Goal: Task Accomplishment & Management: Use online tool/utility

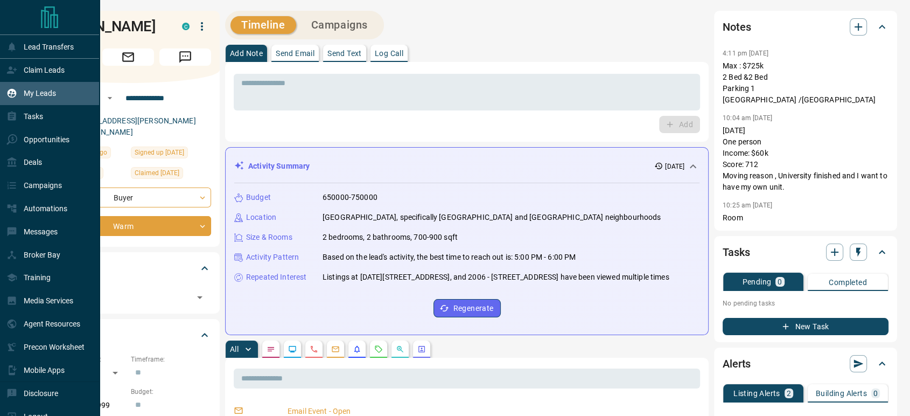
click at [41, 95] on p "My Leads" at bounding box center [40, 93] width 32 height 9
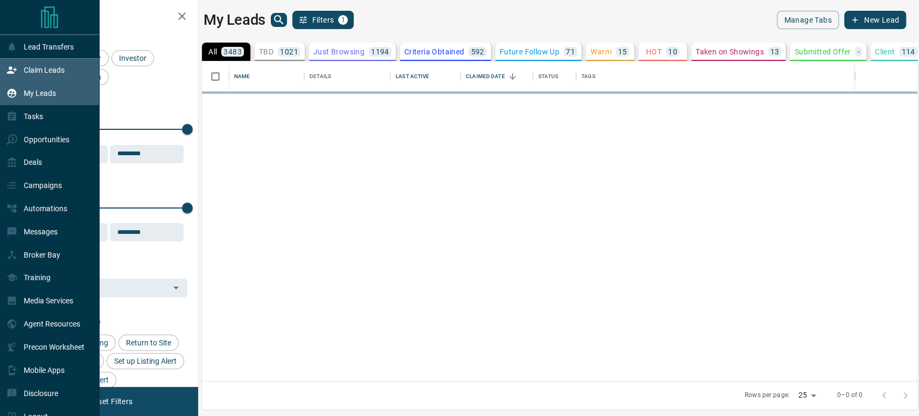
click at [38, 68] on p "Claim Leads" at bounding box center [44, 70] width 41 height 9
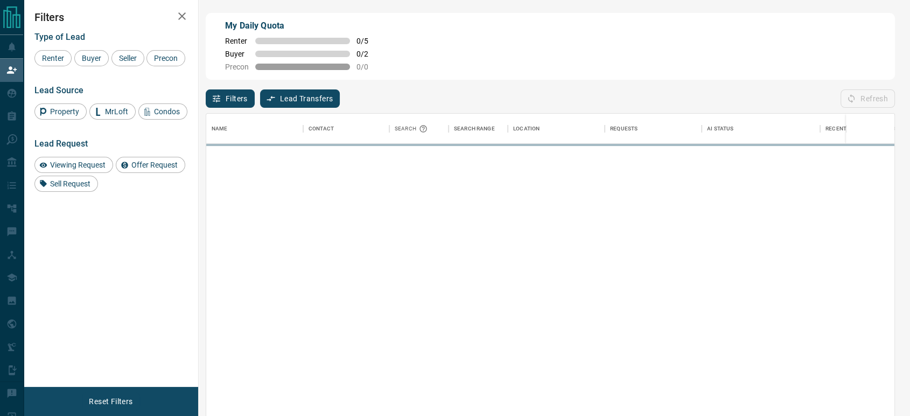
scroll to position [306, 679]
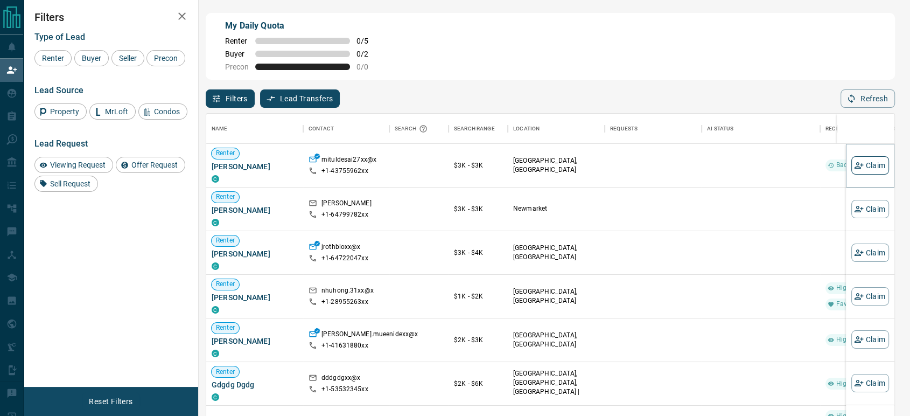
click at [860, 160] on button "Claim" at bounding box center [871, 165] width 38 height 18
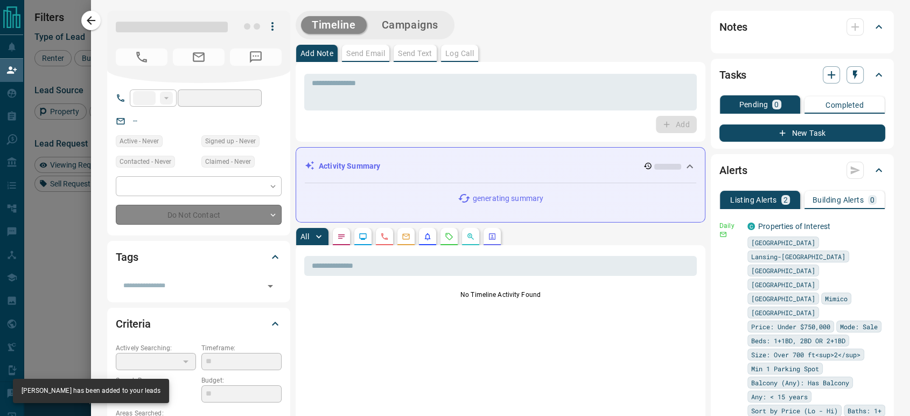
type input "**"
type input "**********"
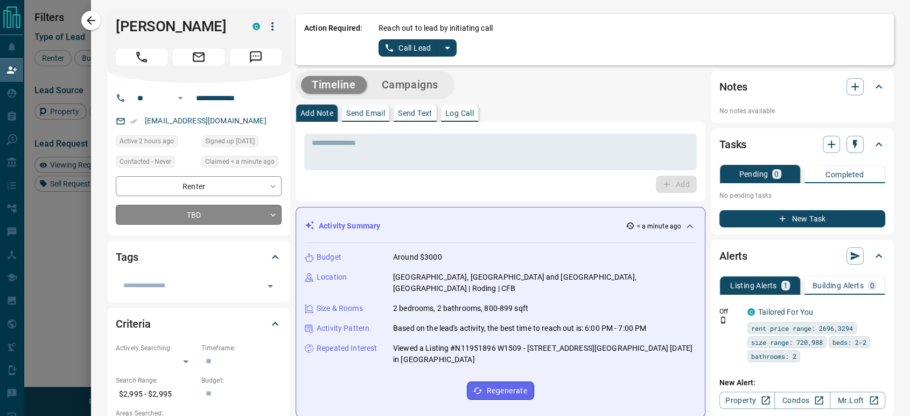
click at [241, 217] on body "Lead Transfers Claim Leads My Leads Tasks Opportunities Deals Campaigns Automat…" at bounding box center [455, 177] width 910 height 354
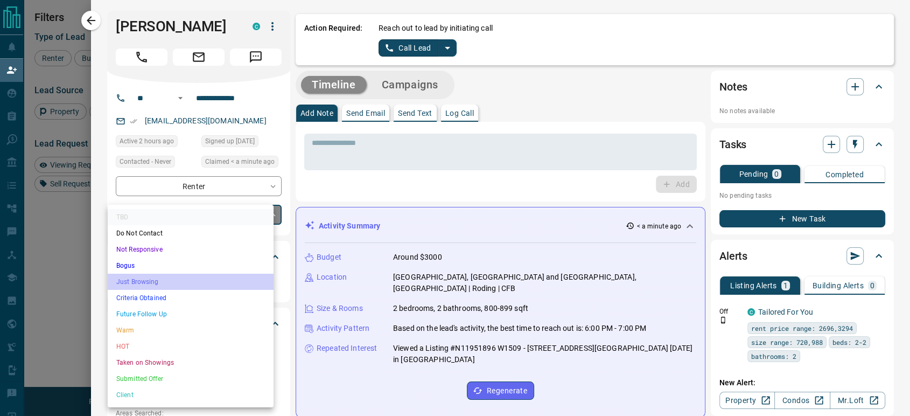
click at [210, 284] on li "Just Browsing" at bounding box center [191, 282] width 166 height 16
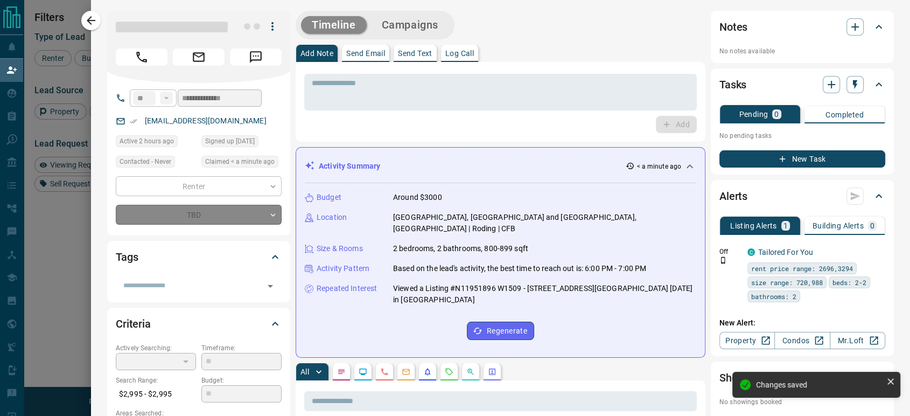
type input "*"
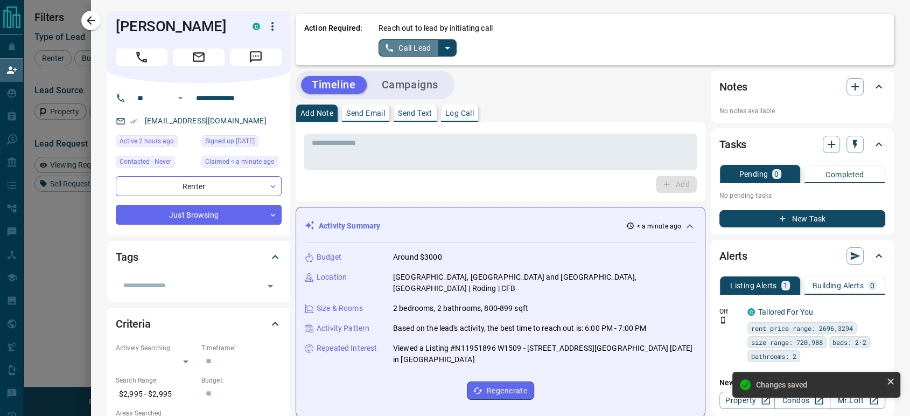
click at [393, 47] on button "Call Lead" at bounding box center [409, 47] width 60 height 17
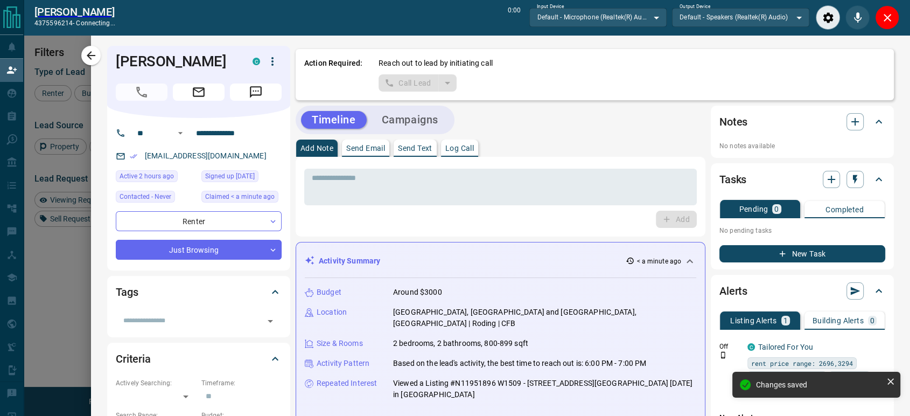
scroll to position [280, 679]
click at [888, 14] on icon "Close" at bounding box center [887, 17] width 13 height 13
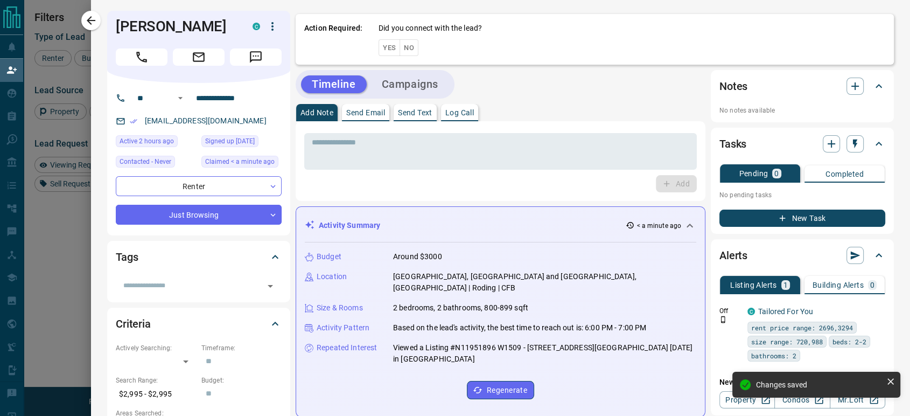
scroll to position [306, 679]
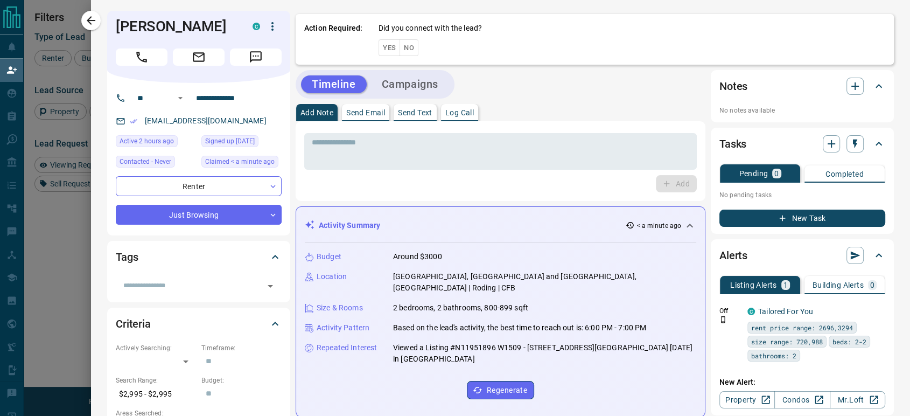
drag, startPoint x: 405, startPoint y: 51, endPoint x: 389, endPoint y: 73, distance: 27.5
click at [405, 51] on button "No" at bounding box center [409, 47] width 19 height 17
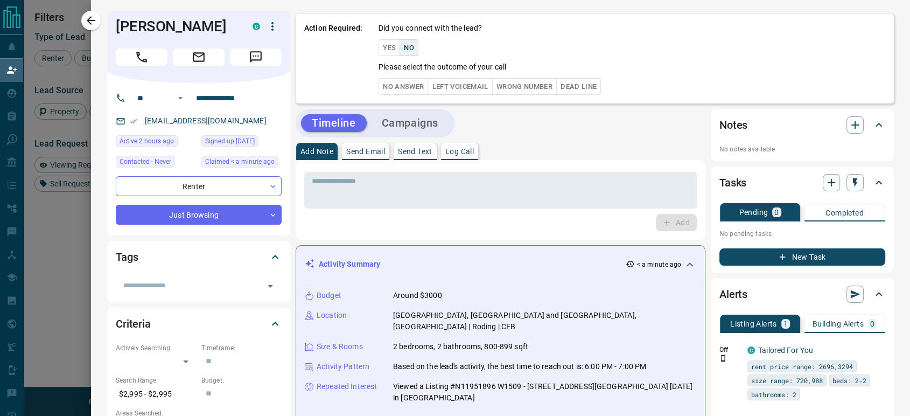
click at [393, 88] on button "No Answer" at bounding box center [404, 86] width 50 height 17
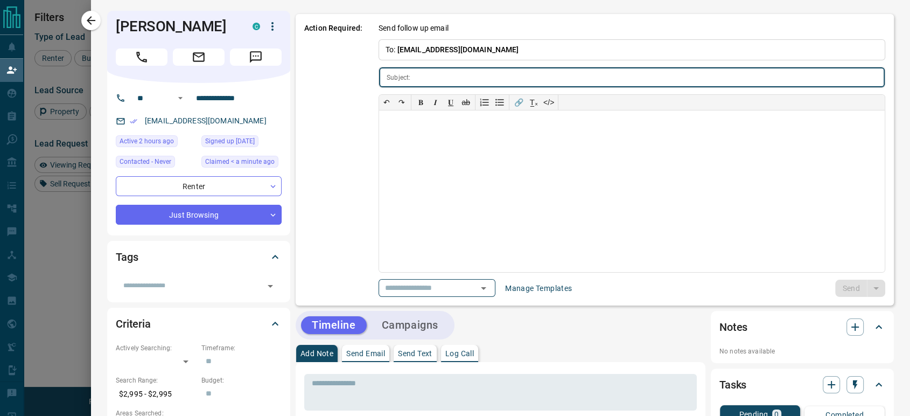
type input "**********"
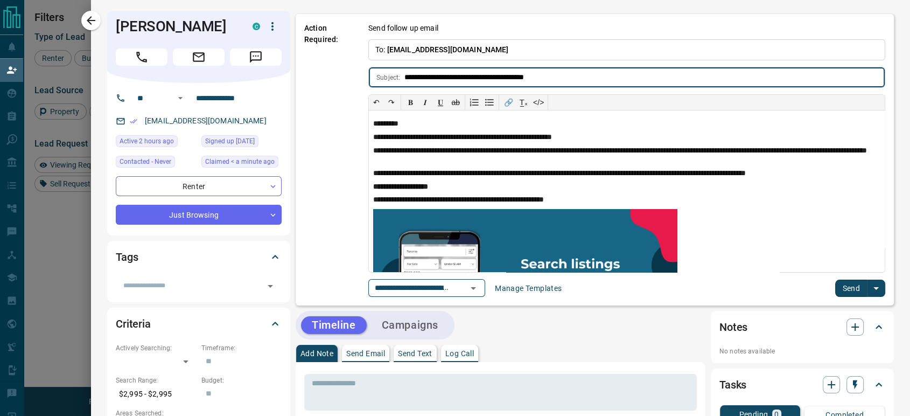
click at [842, 293] on button "Send" at bounding box center [851, 288] width 32 height 17
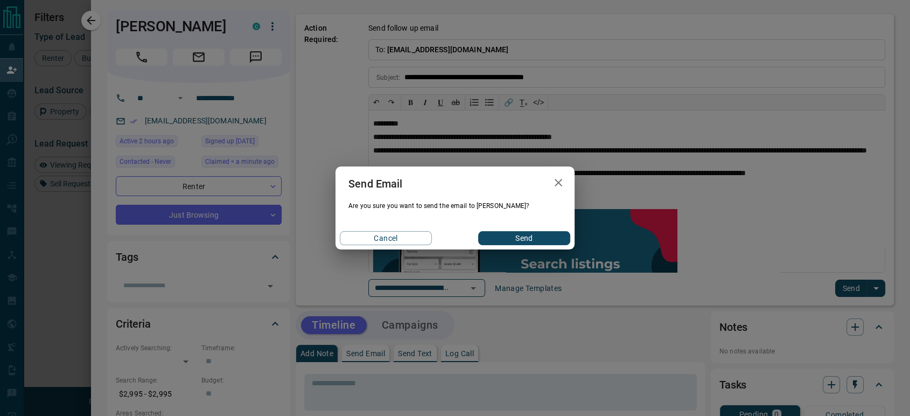
click at [532, 236] on button "Send" at bounding box center [524, 238] width 92 height 14
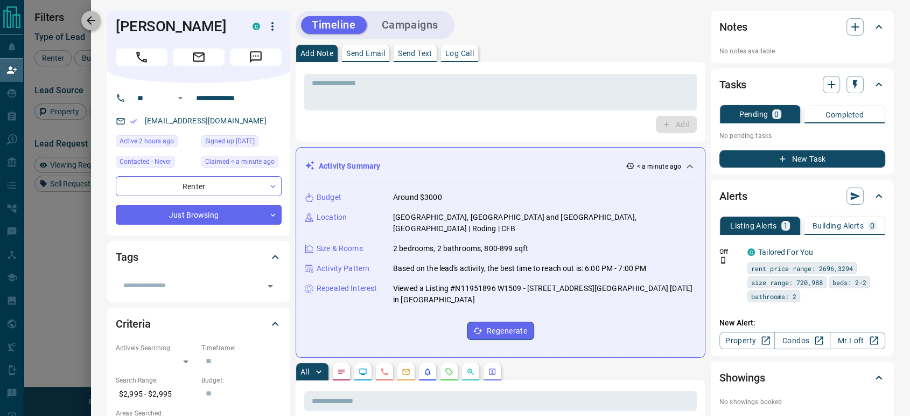
click at [86, 21] on icon "button" at bounding box center [91, 20] width 13 height 13
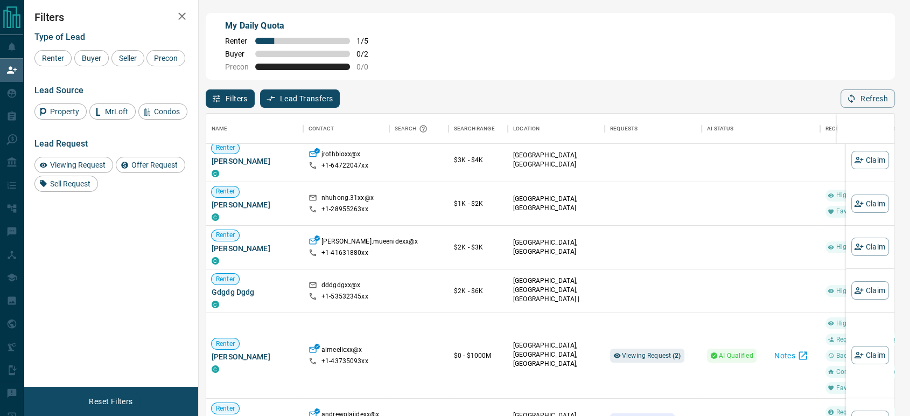
scroll to position [120, 0]
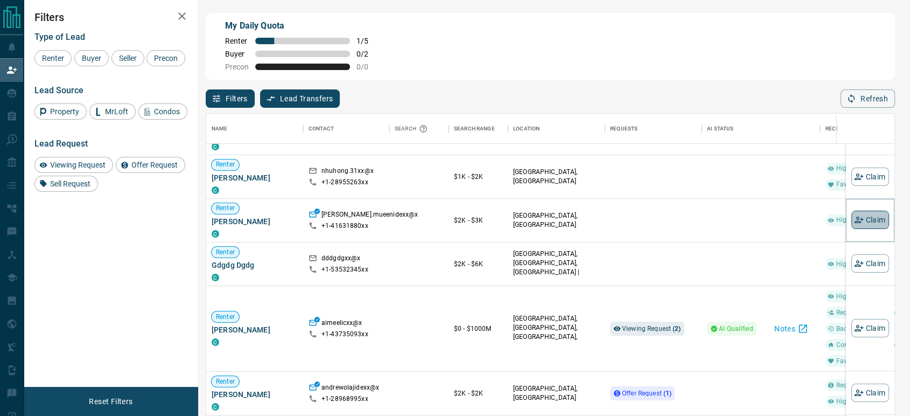
click at [868, 227] on button "Claim" at bounding box center [871, 220] width 38 height 18
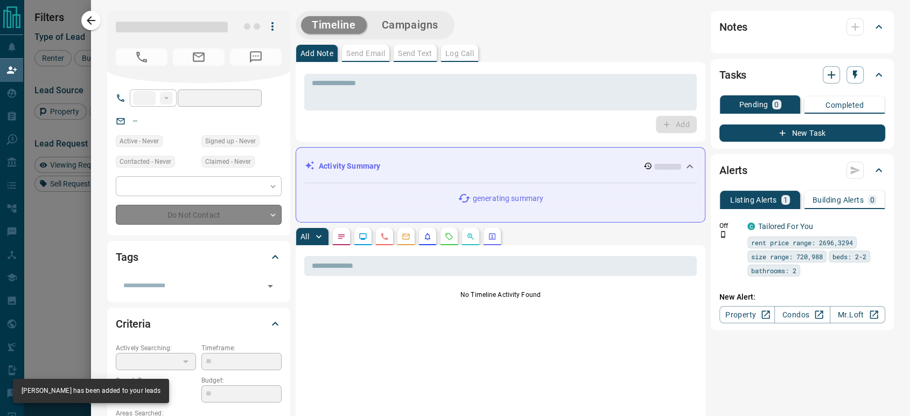
type input "**"
type input "**********"
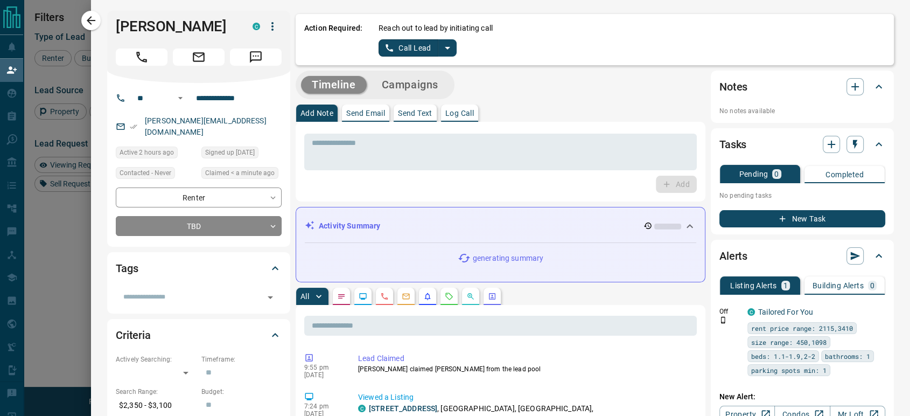
click at [399, 51] on button "Call Lead" at bounding box center [409, 47] width 60 height 17
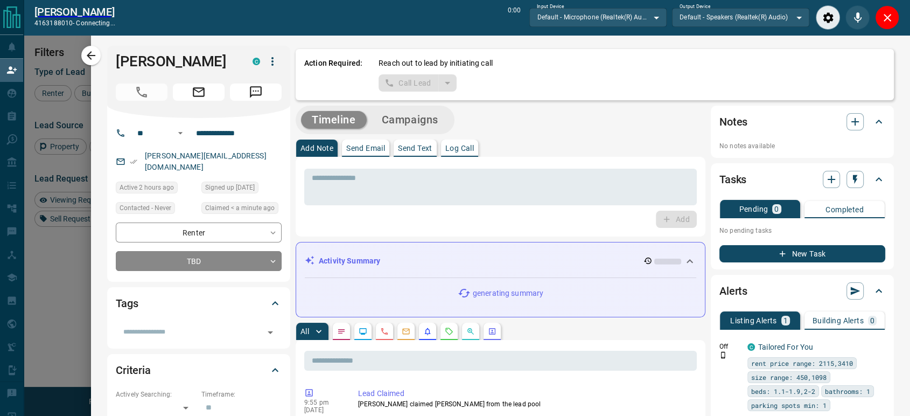
scroll to position [280, 679]
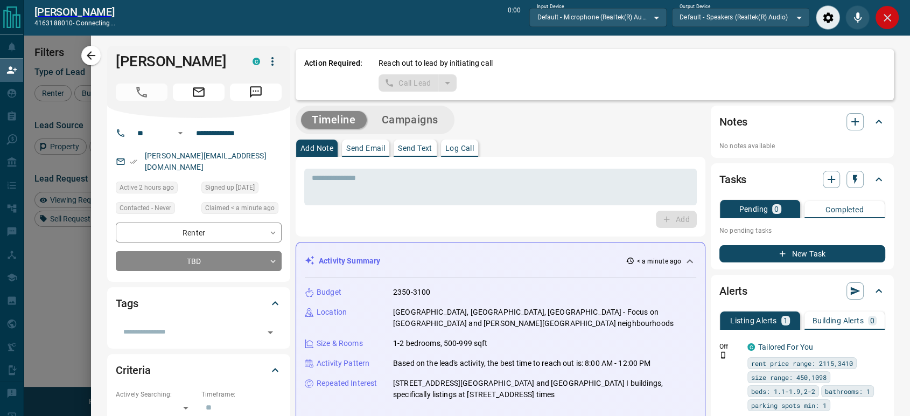
click at [892, 11] on icon "Close" at bounding box center [887, 17] width 13 height 13
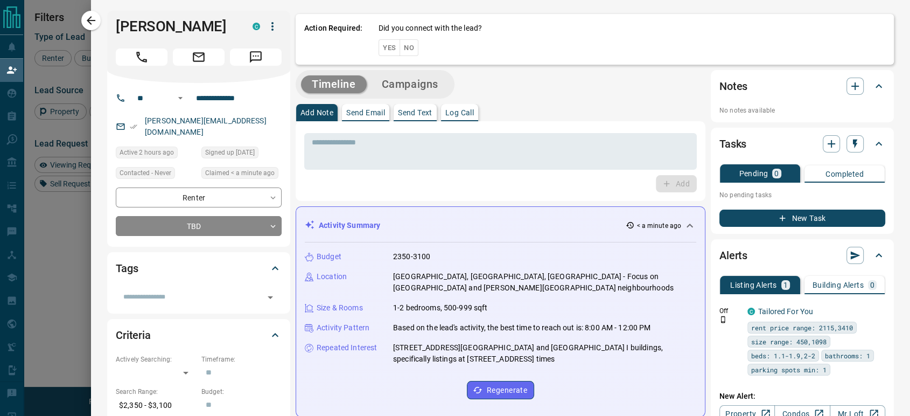
scroll to position [306, 679]
click at [400, 45] on button "No" at bounding box center [409, 47] width 19 height 17
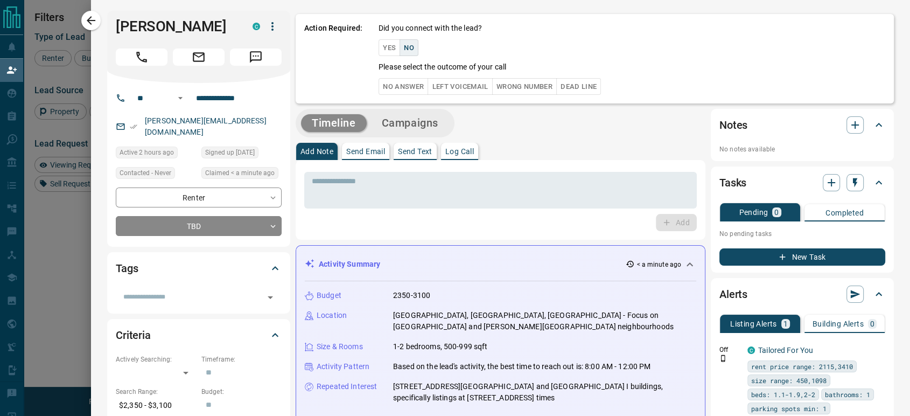
click at [392, 85] on button "No Answer" at bounding box center [404, 86] width 50 height 17
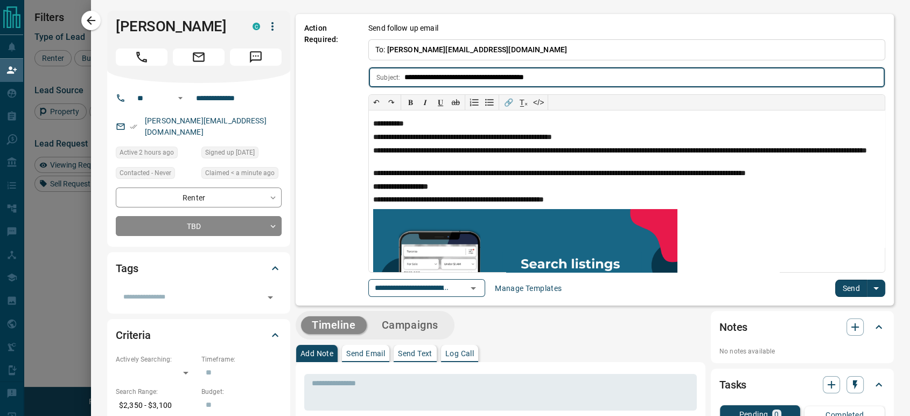
click at [838, 283] on button "Send" at bounding box center [851, 288] width 32 height 17
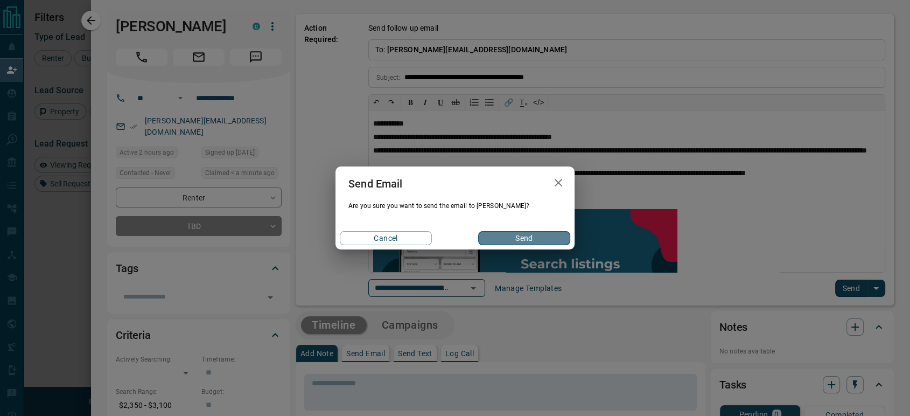
click at [546, 231] on button "Send" at bounding box center [524, 238] width 92 height 14
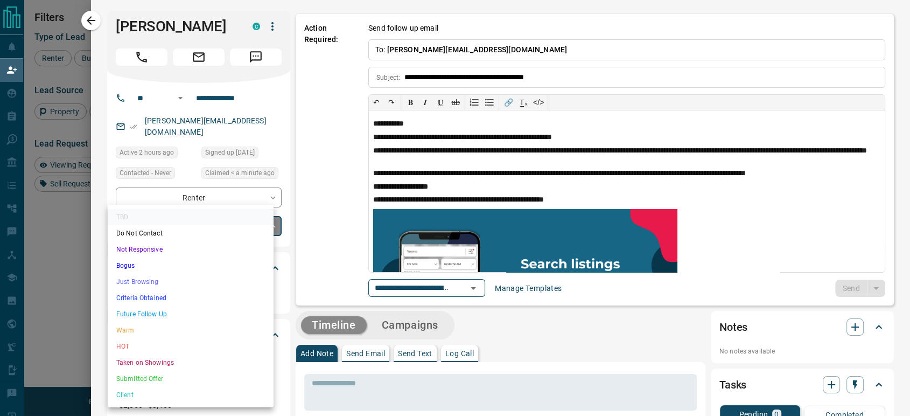
click at [184, 231] on body "Lead Transfers Claim Leads My Leads Tasks Opportunities Deals Campaigns Automat…" at bounding box center [455, 177] width 910 height 354
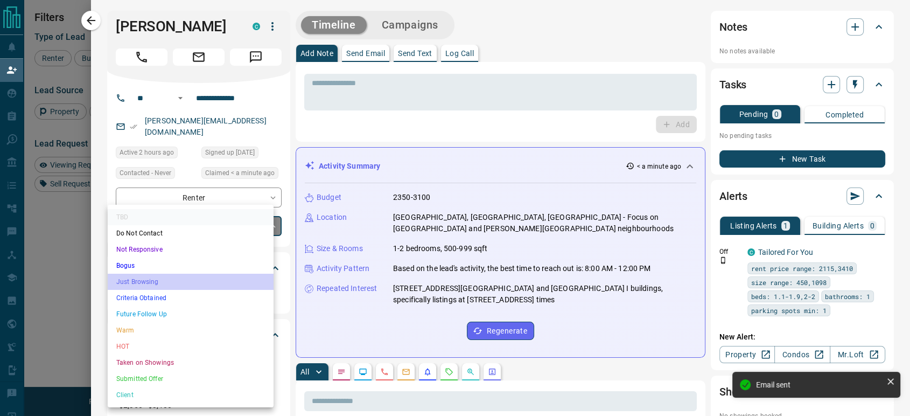
click at [190, 279] on li "Just Browsing" at bounding box center [191, 282] width 166 height 16
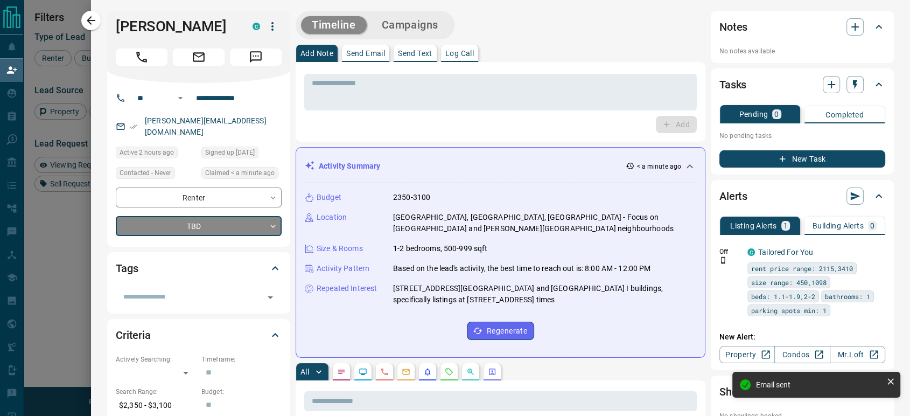
type input "*"
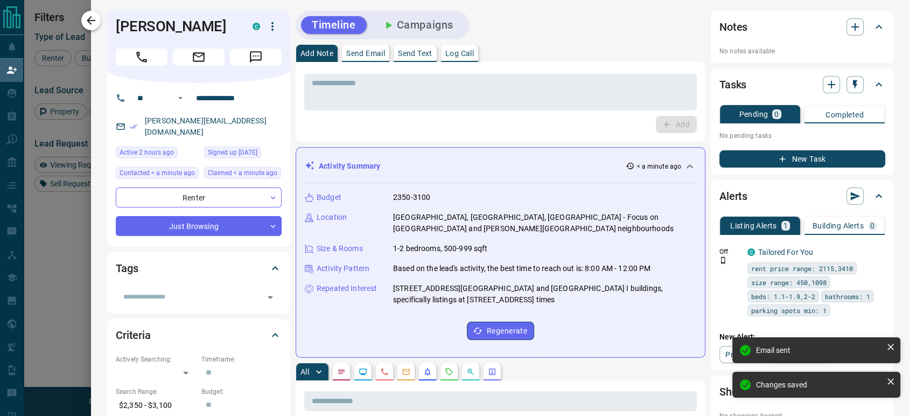
click at [89, 26] on icon "button" at bounding box center [91, 20] width 13 height 13
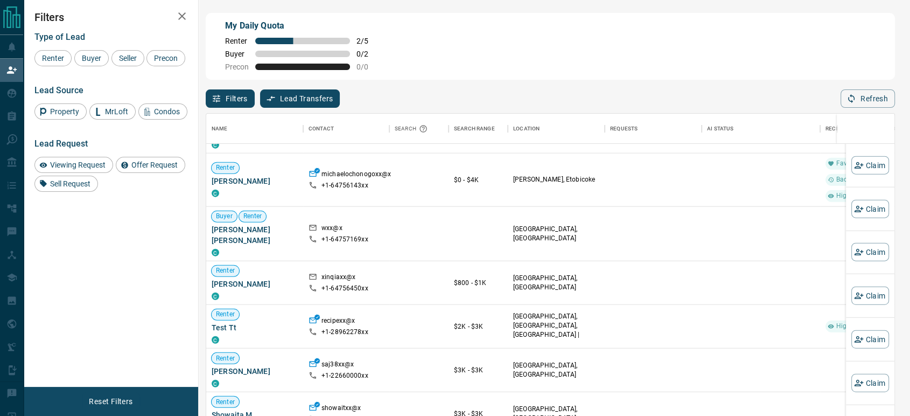
scroll to position [1741, 0]
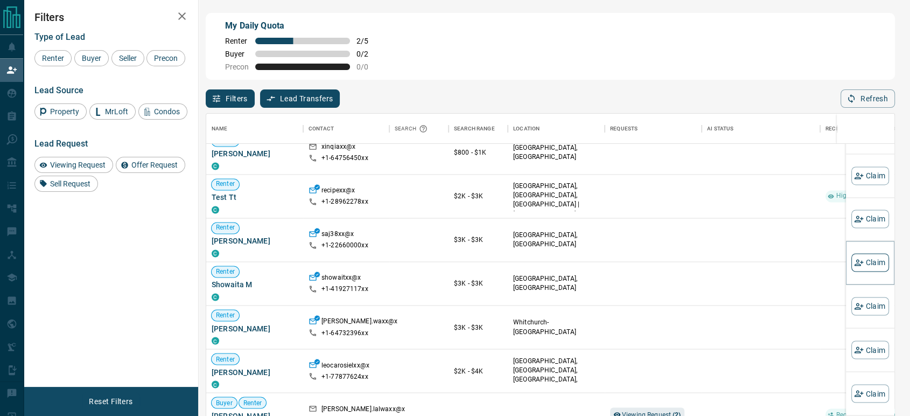
click at [866, 266] on button "Claim" at bounding box center [871, 262] width 38 height 18
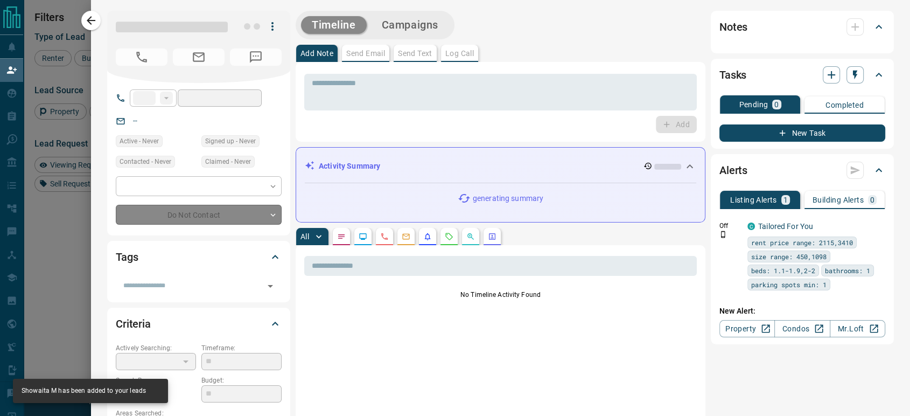
type input "**"
type input "**********"
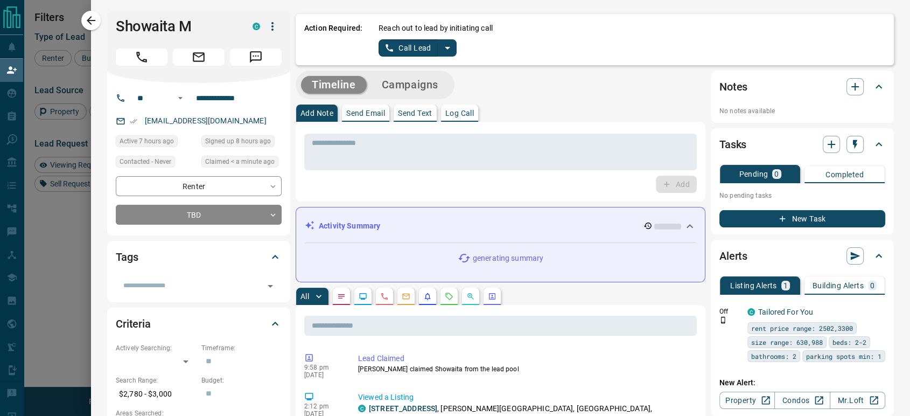
click at [390, 44] on button "Call Lead" at bounding box center [409, 47] width 60 height 17
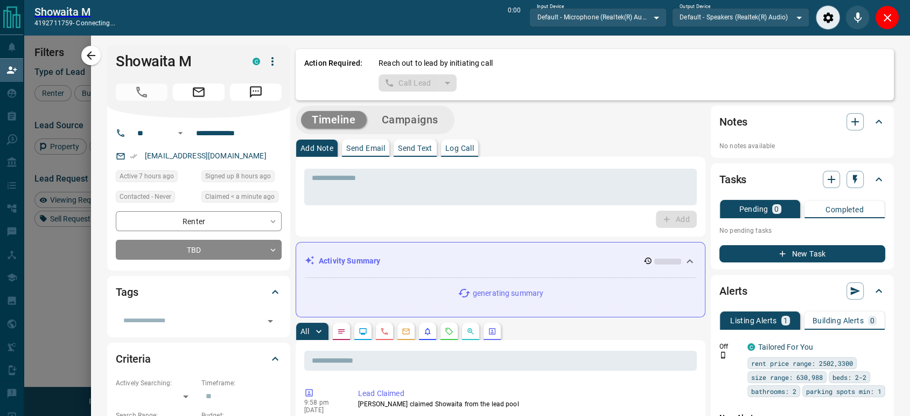
scroll to position [280, 679]
click at [883, 20] on icon "Close" at bounding box center [887, 17] width 13 height 13
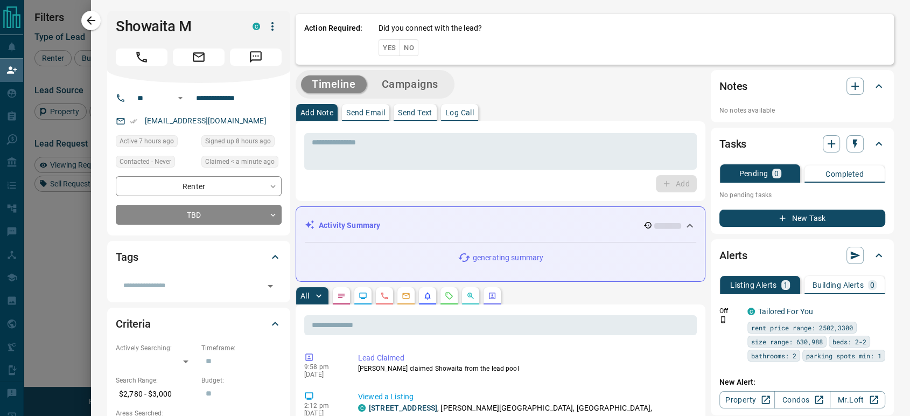
scroll to position [306, 679]
click at [404, 46] on button "No" at bounding box center [409, 47] width 19 height 17
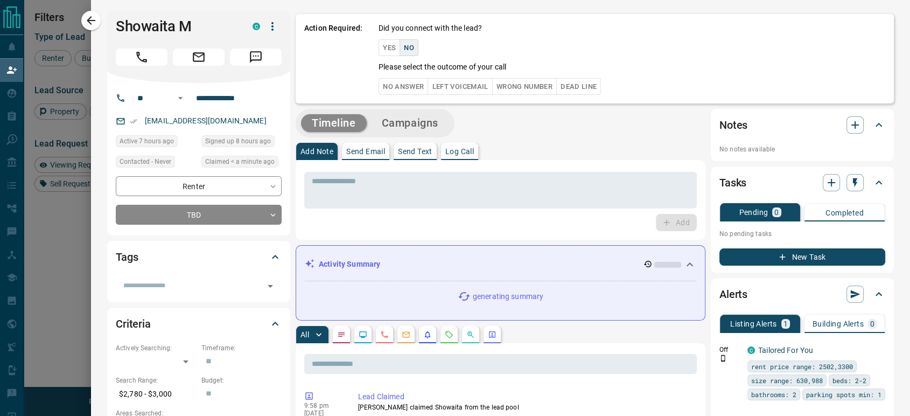
click at [388, 85] on button "No Answer" at bounding box center [404, 86] width 50 height 17
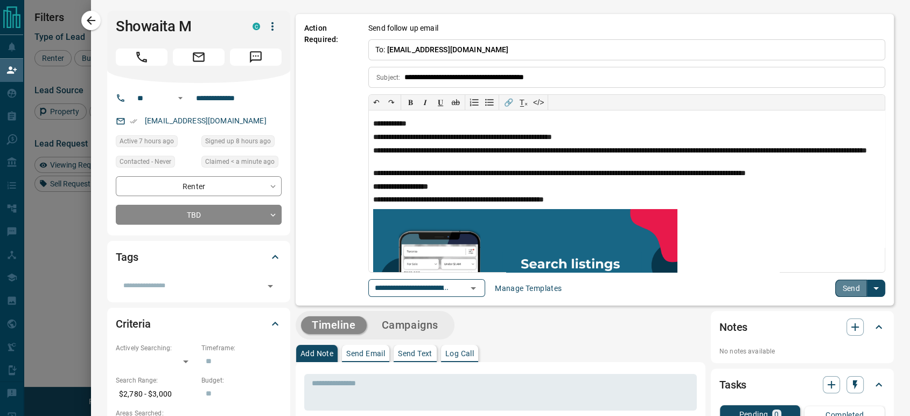
click at [835, 289] on button "Send" at bounding box center [851, 288] width 32 height 17
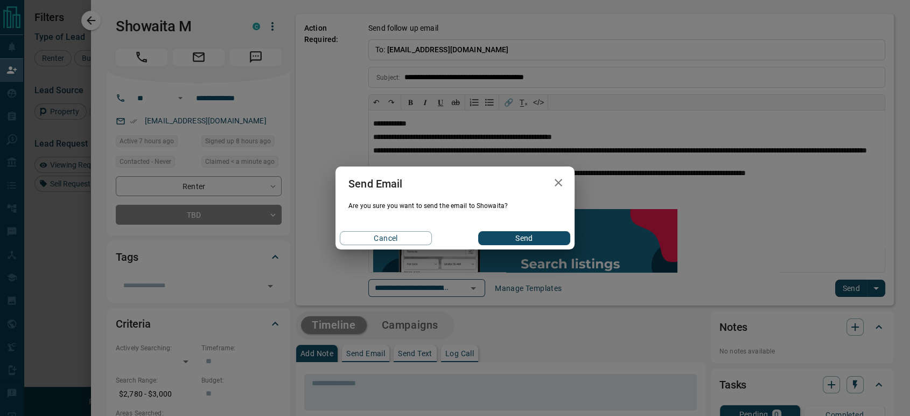
click at [518, 240] on button "Send" at bounding box center [524, 238] width 92 height 14
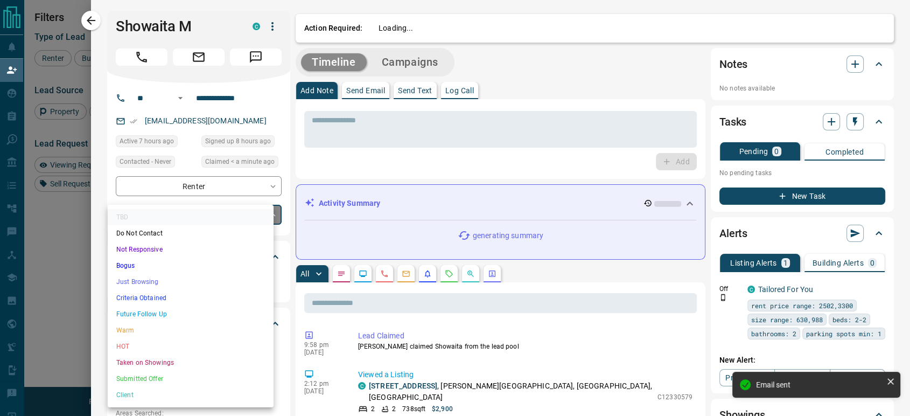
click at [246, 214] on body "Lead Transfers Claim Leads My Leads Tasks Opportunities Deals Campaigns Automat…" at bounding box center [455, 177] width 910 height 354
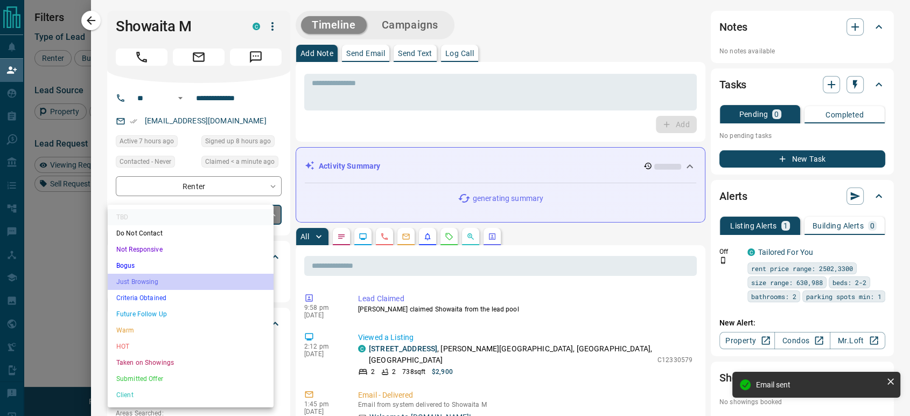
click at [202, 283] on li "Just Browsing" at bounding box center [191, 282] width 166 height 16
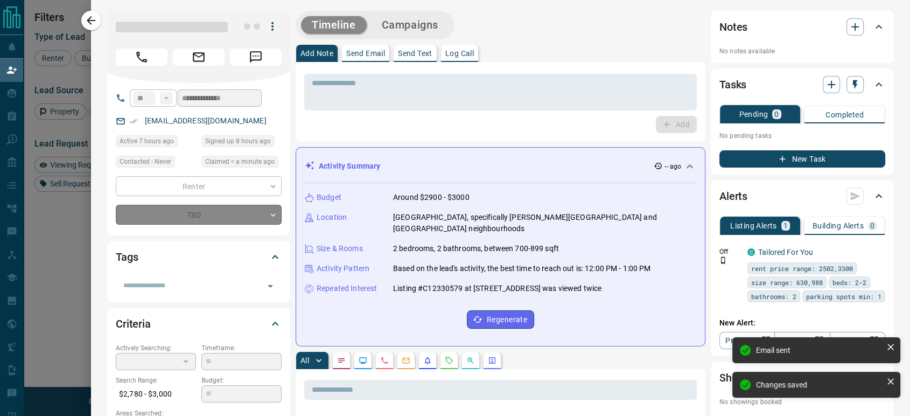
type input "*"
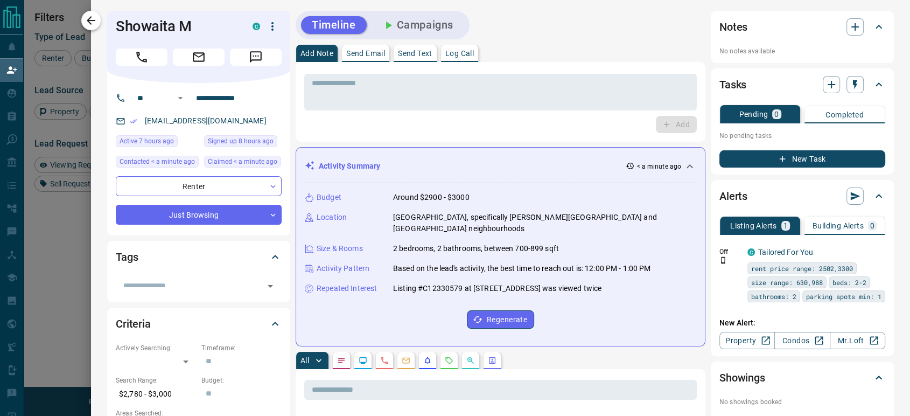
click at [94, 18] on icon "button" at bounding box center [91, 20] width 13 height 13
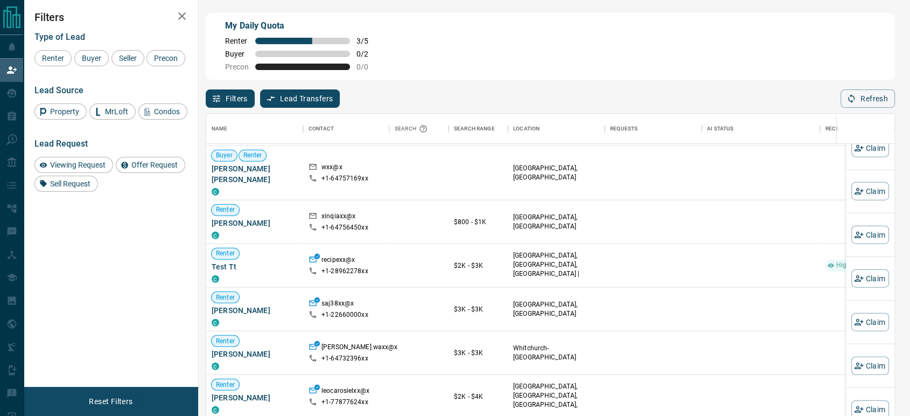
scroll to position [1704, 0]
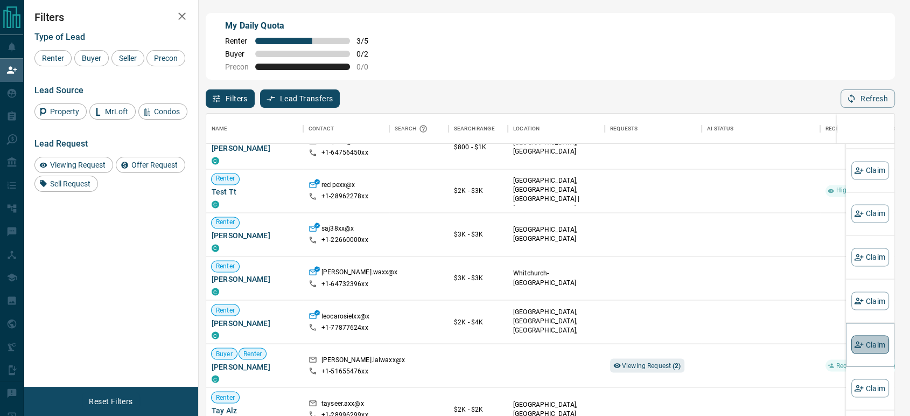
click at [859, 341] on button "Claim" at bounding box center [871, 344] width 38 height 18
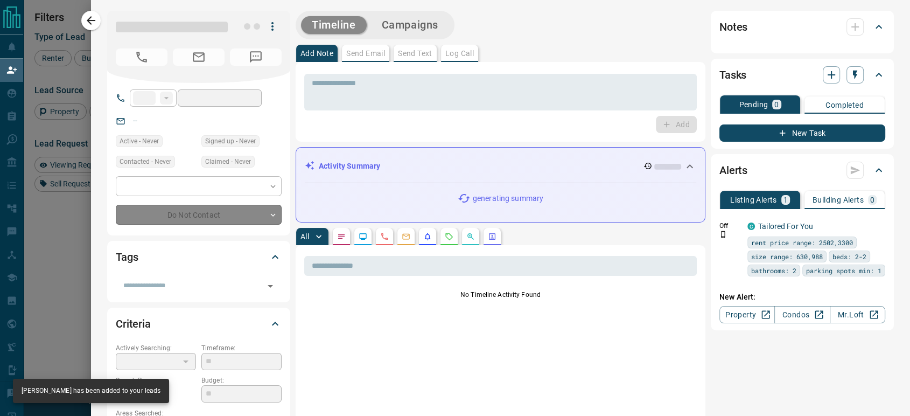
type input "**"
type input "**********"
type input "**"
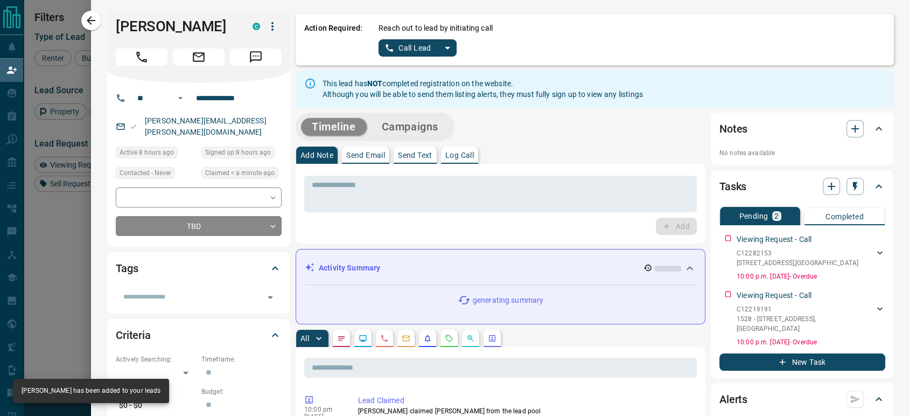
click at [402, 48] on button "Call Lead" at bounding box center [409, 47] width 60 height 17
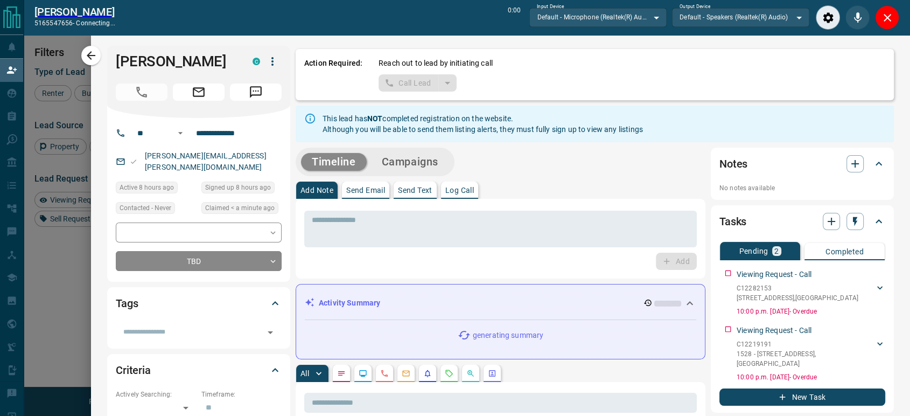
scroll to position [280, 679]
click at [885, 20] on icon "Close" at bounding box center [887, 17] width 13 height 13
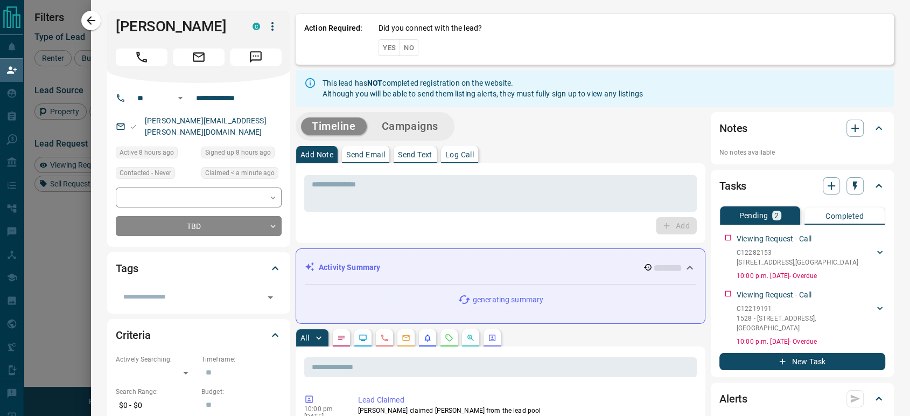
scroll to position [306, 679]
click at [400, 46] on button "No" at bounding box center [409, 47] width 19 height 17
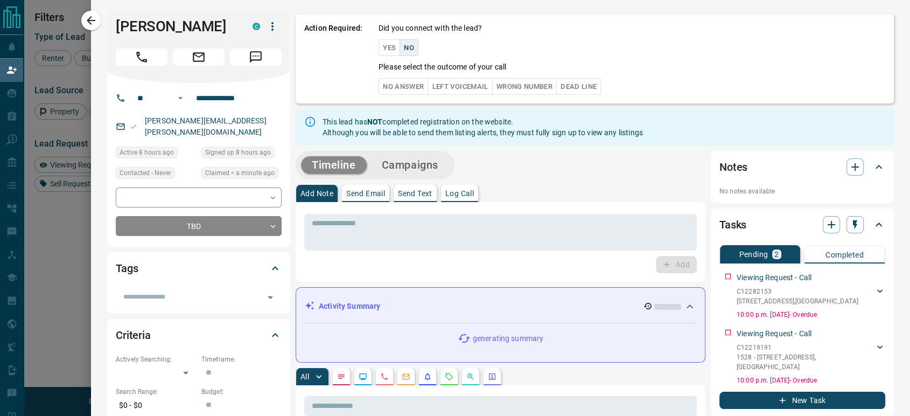
click at [395, 87] on button "No Answer" at bounding box center [404, 86] width 50 height 17
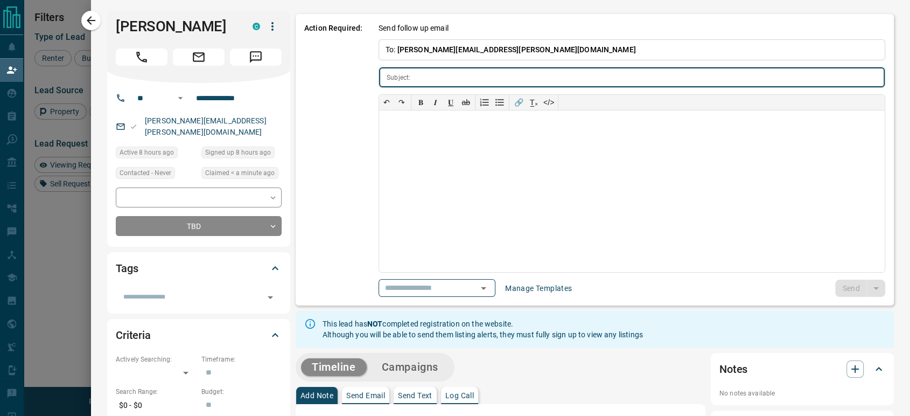
type input "**********"
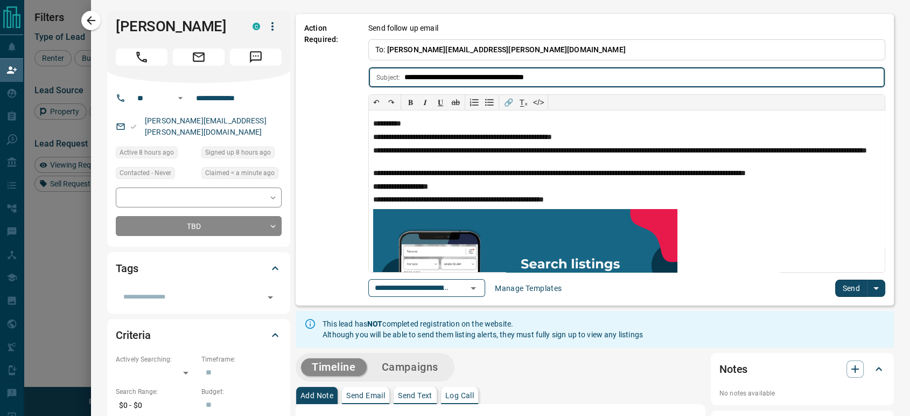
click at [857, 289] on button "Send" at bounding box center [851, 288] width 32 height 17
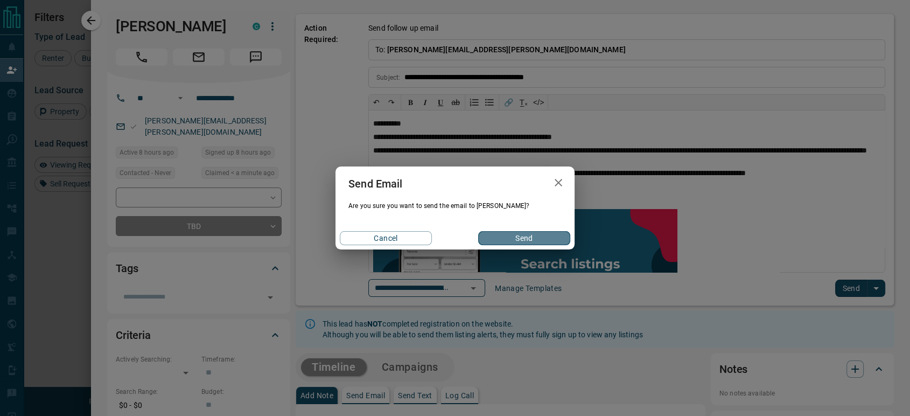
click at [498, 244] on button "Send" at bounding box center [524, 238] width 92 height 14
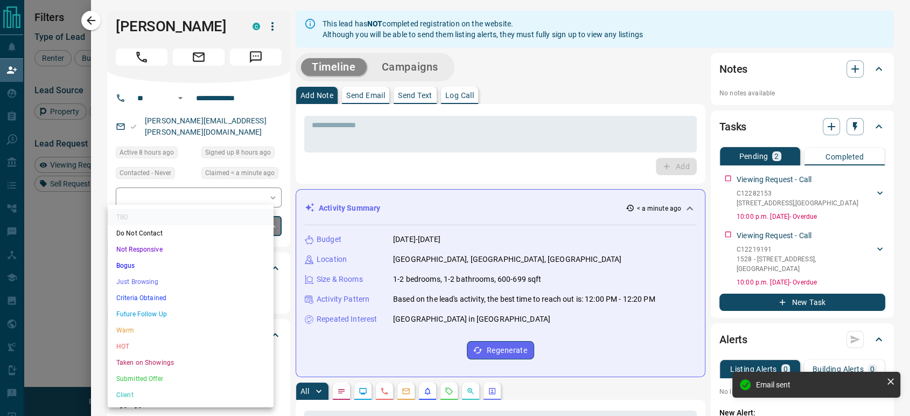
click at [198, 212] on body "Lead Transfers Claim Leads My Leads Tasks Opportunities Deals Campaigns Automat…" at bounding box center [455, 177] width 910 height 354
click at [159, 278] on li "Just Browsing" at bounding box center [191, 282] width 166 height 16
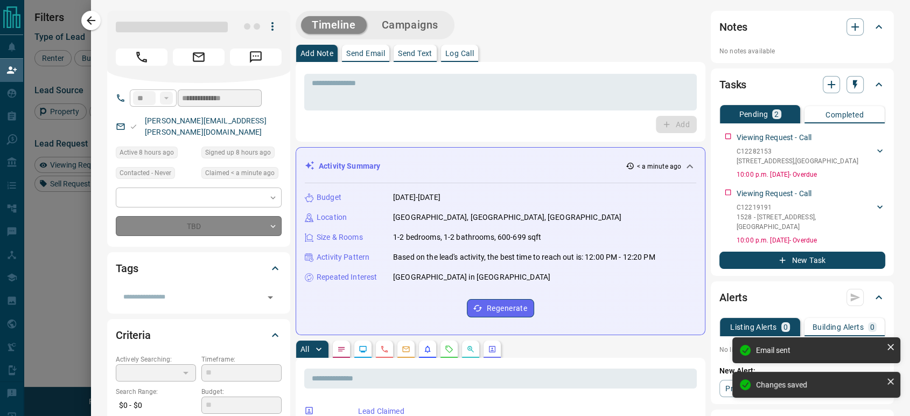
type input "*"
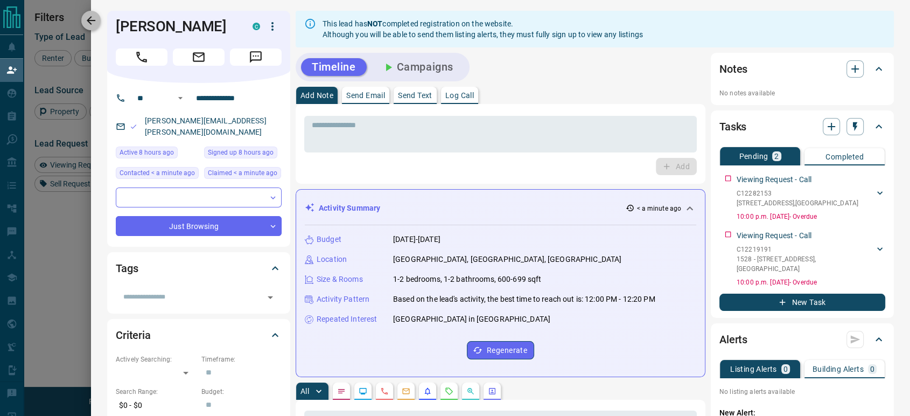
click at [90, 24] on icon "button" at bounding box center [91, 20] width 13 height 13
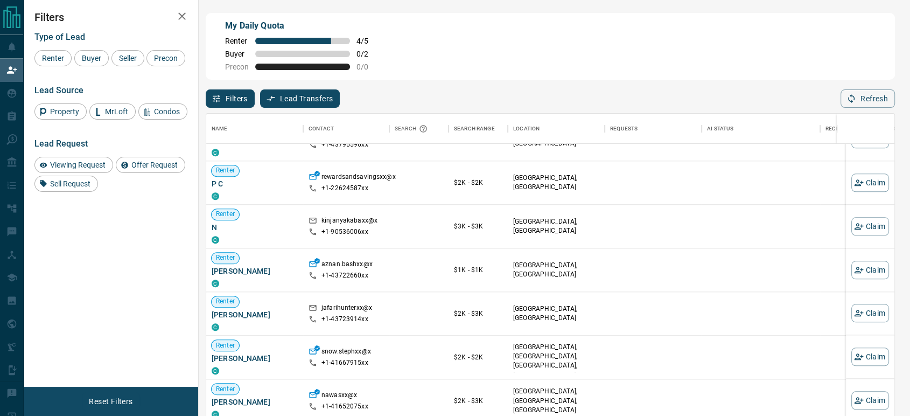
scroll to position [3524, 0]
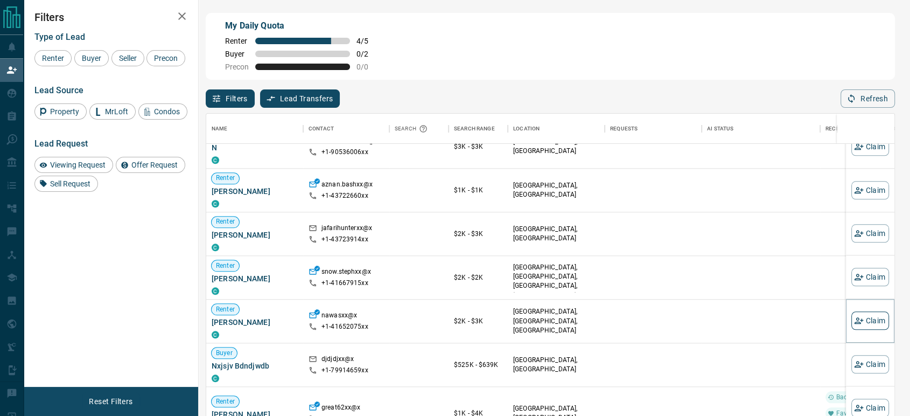
click at [860, 325] on button "Claim" at bounding box center [871, 321] width 38 height 18
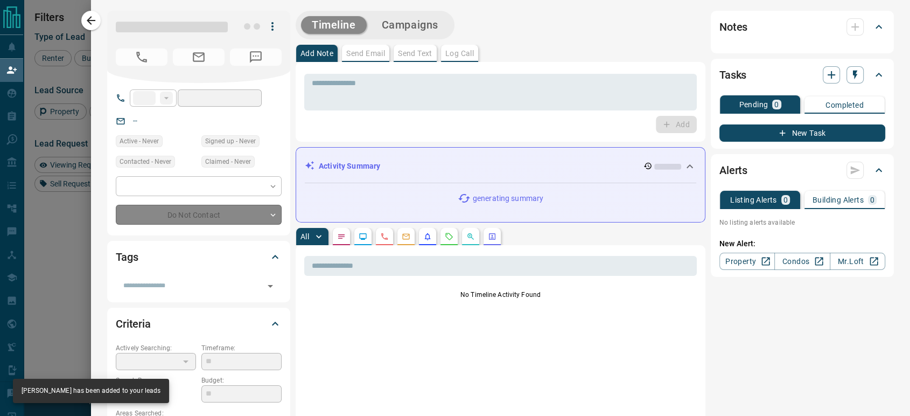
type input "**"
type input "**********"
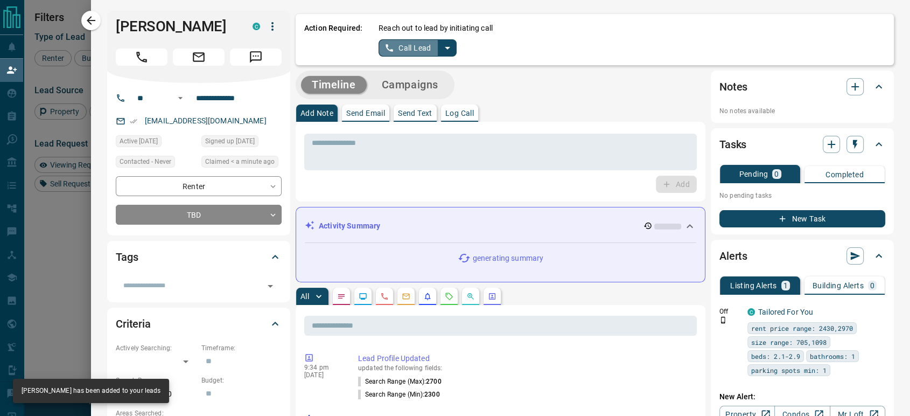
click at [408, 46] on button "Call Lead" at bounding box center [409, 47] width 60 height 17
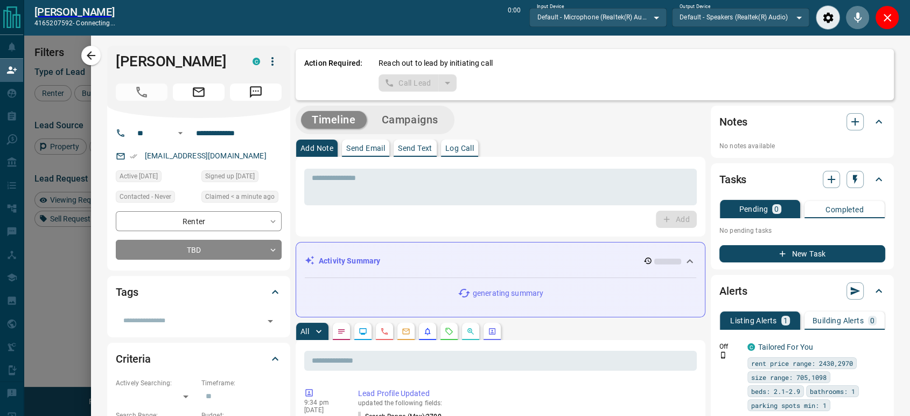
scroll to position [280, 679]
click at [890, 22] on icon "Close" at bounding box center [887, 17] width 13 height 13
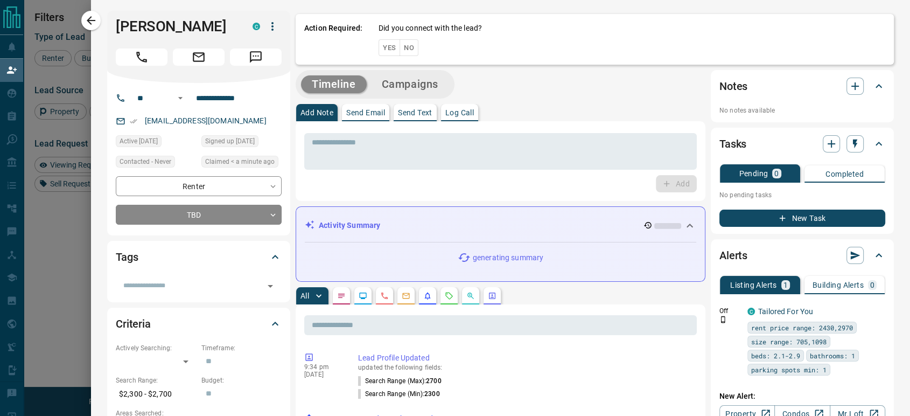
scroll to position [306, 679]
click at [400, 50] on button "No" at bounding box center [409, 47] width 19 height 17
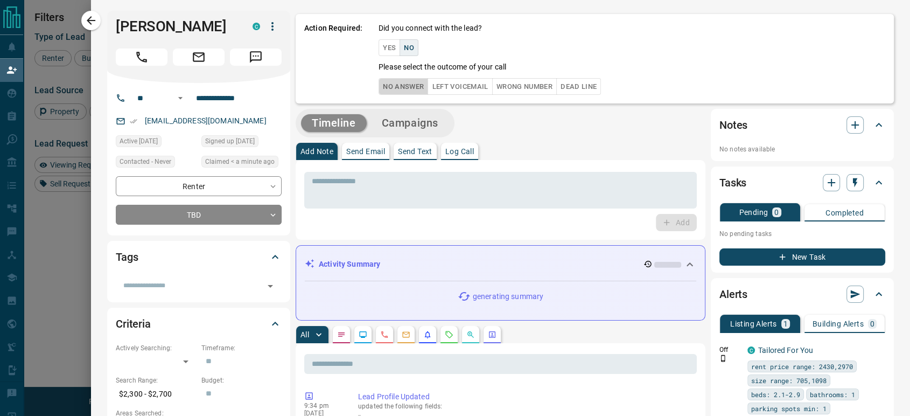
click at [385, 87] on button "No Answer" at bounding box center [404, 86] width 50 height 17
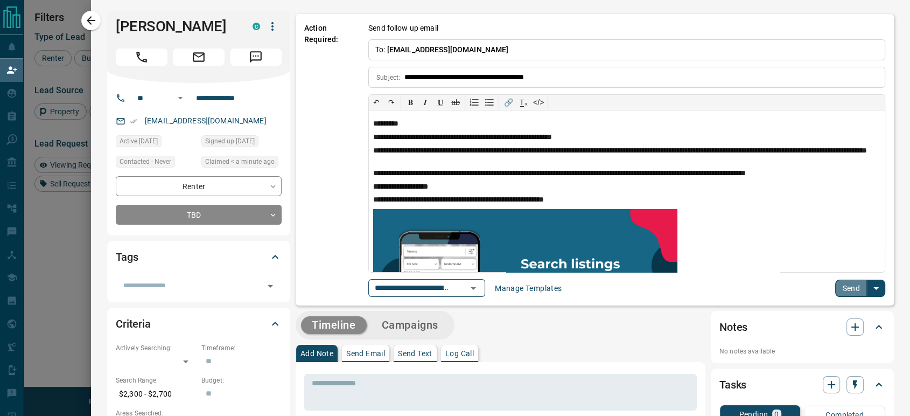
click at [835, 287] on button "Send" at bounding box center [851, 288] width 32 height 17
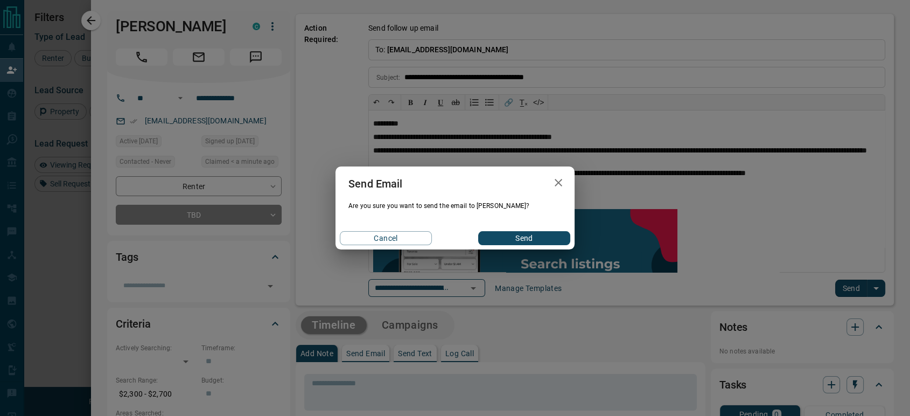
click at [509, 242] on button "Send" at bounding box center [524, 238] width 92 height 14
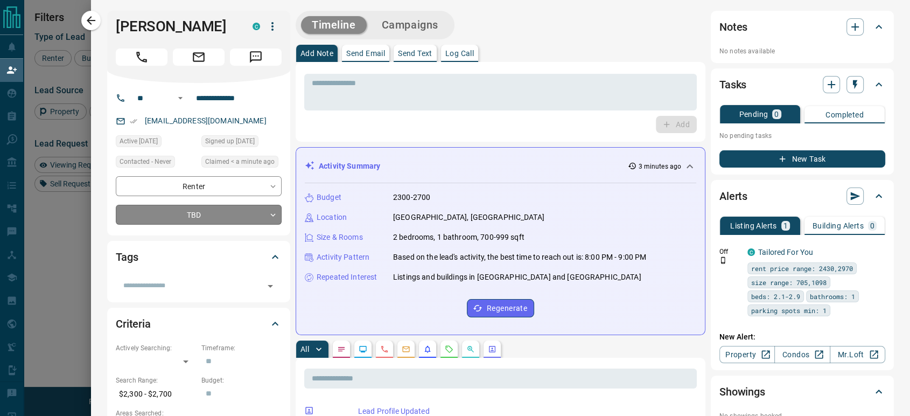
click at [212, 214] on body "Lead Transfers Claim Leads My Leads Tasks Opportunities Deals Campaigns Automat…" at bounding box center [455, 177] width 910 height 354
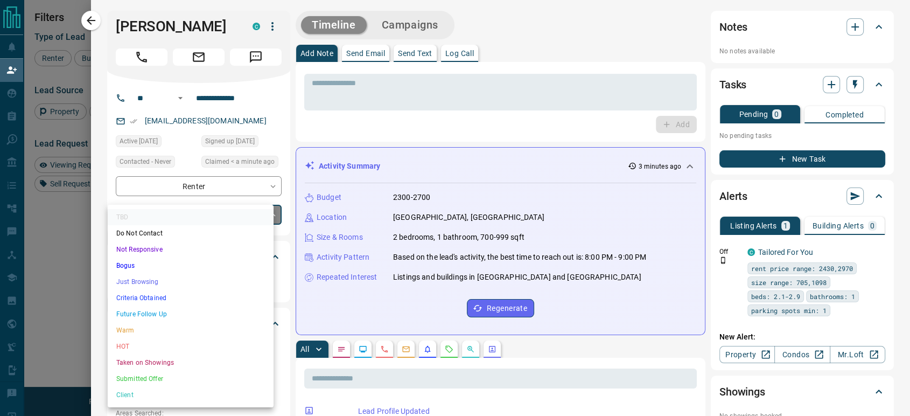
click at [177, 278] on li "Just Browsing" at bounding box center [191, 282] width 166 height 16
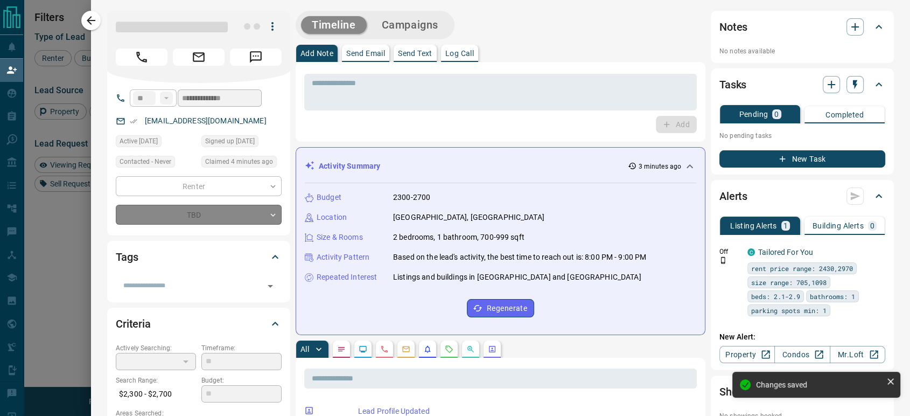
type input "*"
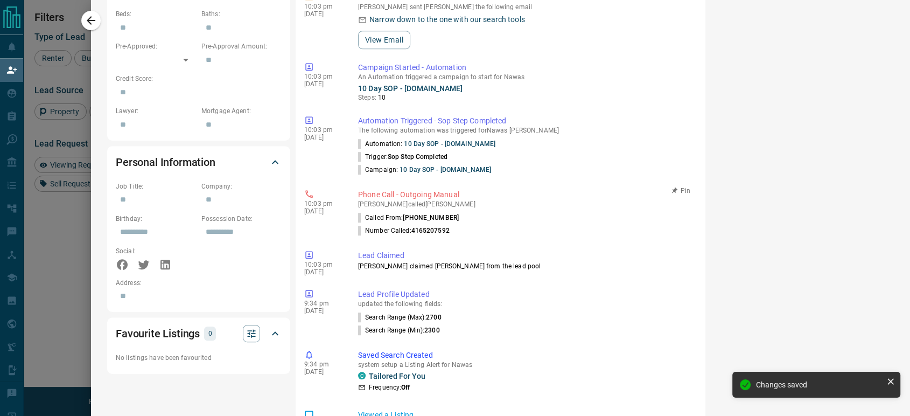
scroll to position [539, 0]
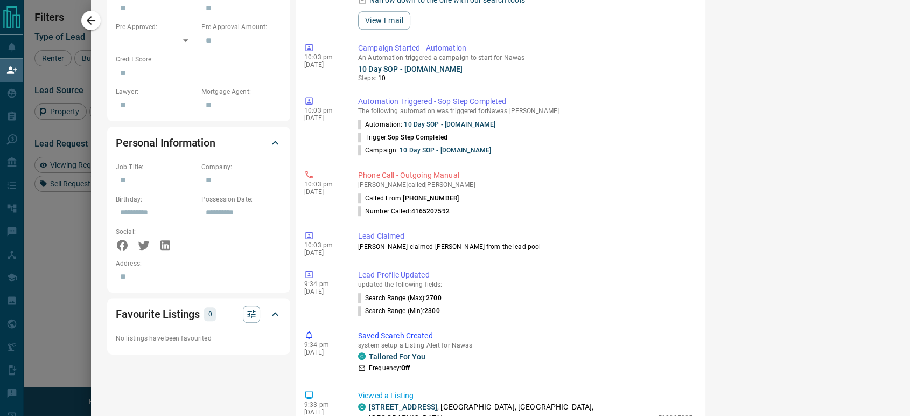
click at [89, 25] on icon "button" at bounding box center [91, 20] width 13 height 13
click at [92, 20] on div "**********" at bounding box center [500, 109] width 819 height 1296
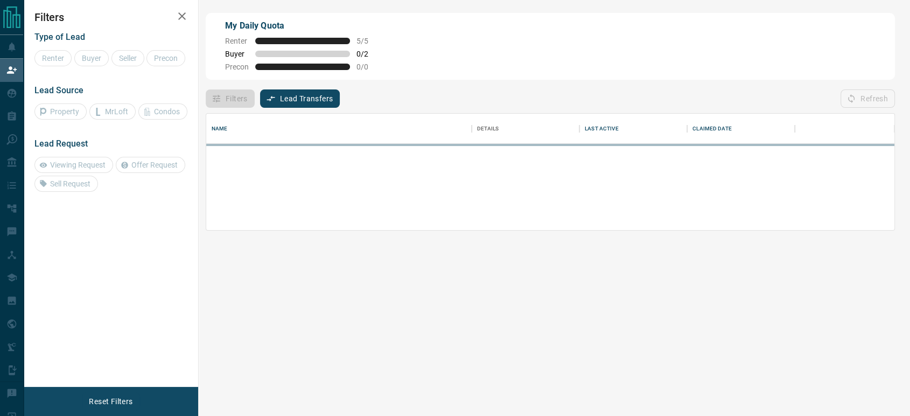
click at [93, 18] on div at bounding box center [455, 208] width 910 height 416
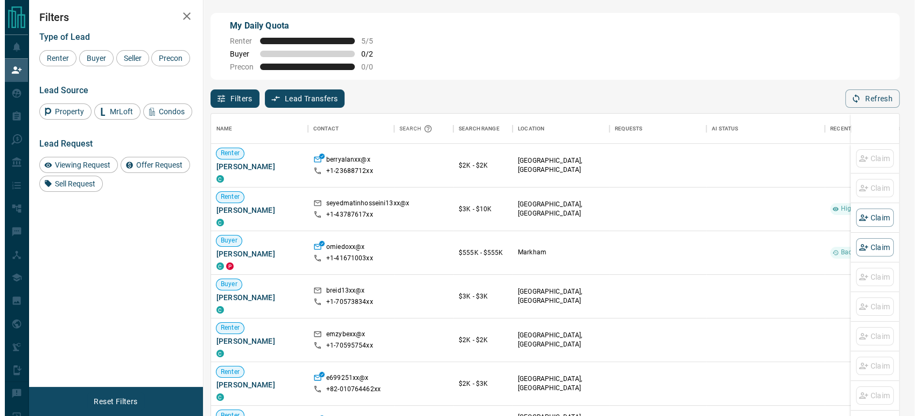
scroll to position [306, 679]
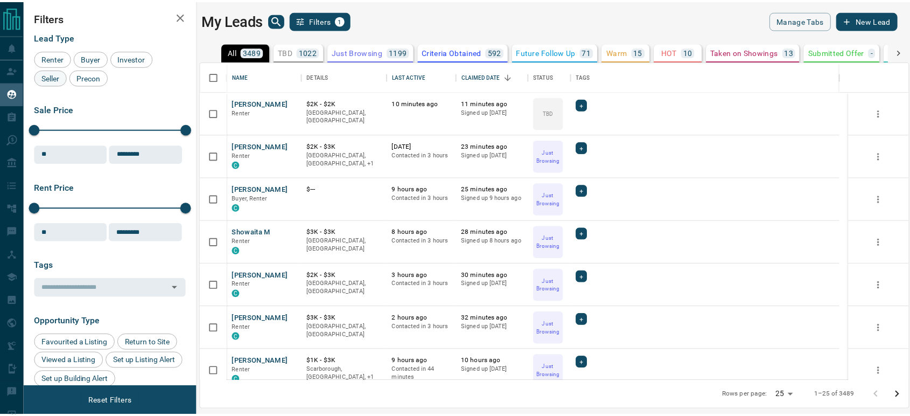
scroll to position [310, 707]
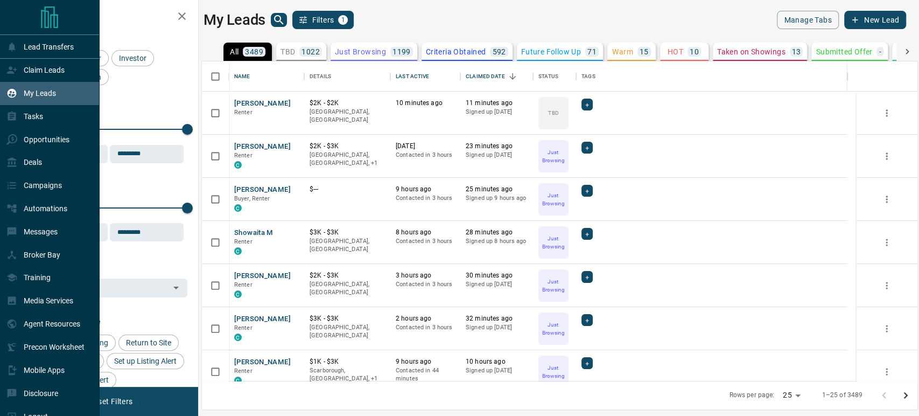
click at [30, 93] on p "My Leads" at bounding box center [40, 93] width 32 height 9
click at [46, 72] on p "Claim Leads" at bounding box center [44, 70] width 41 height 9
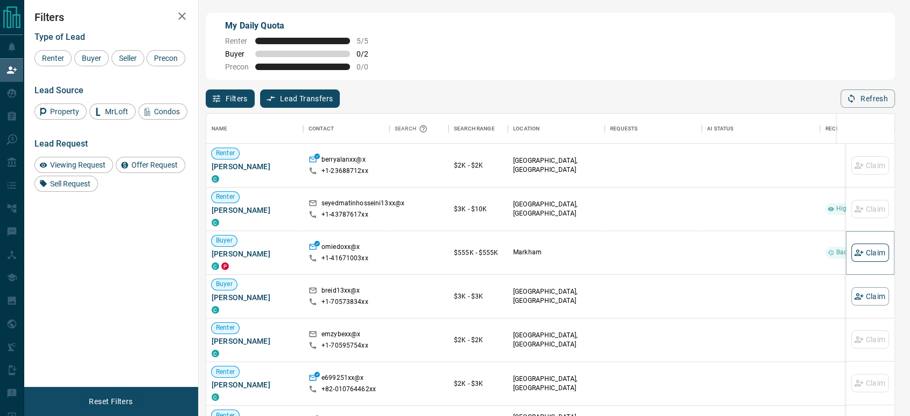
click at [872, 256] on button "Claim" at bounding box center [871, 252] width 38 height 18
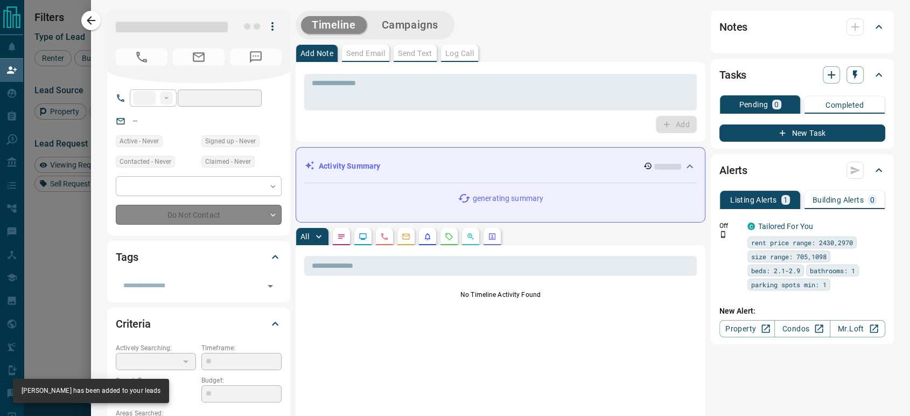
type input "**"
type input "**********"
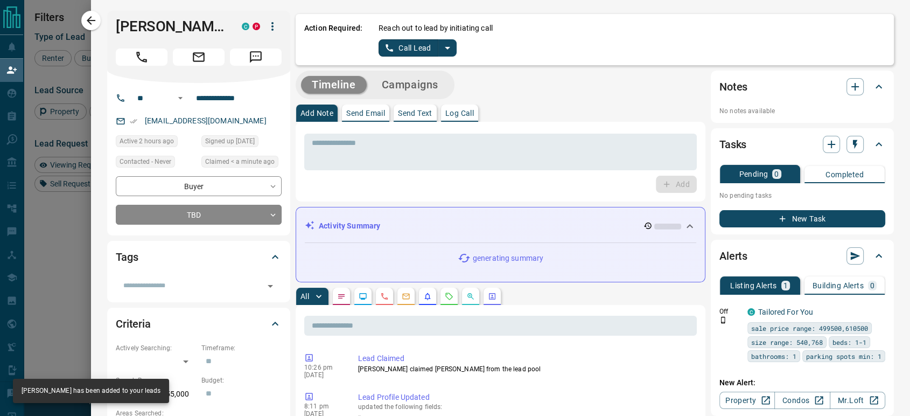
click at [390, 44] on button "Call Lead" at bounding box center [409, 47] width 60 height 17
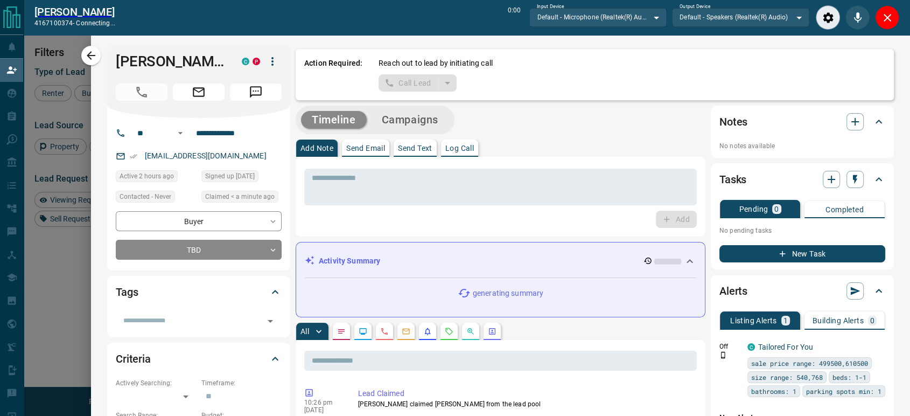
scroll to position [280, 679]
click at [884, 11] on icon "Close" at bounding box center [887, 17] width 13 height 13
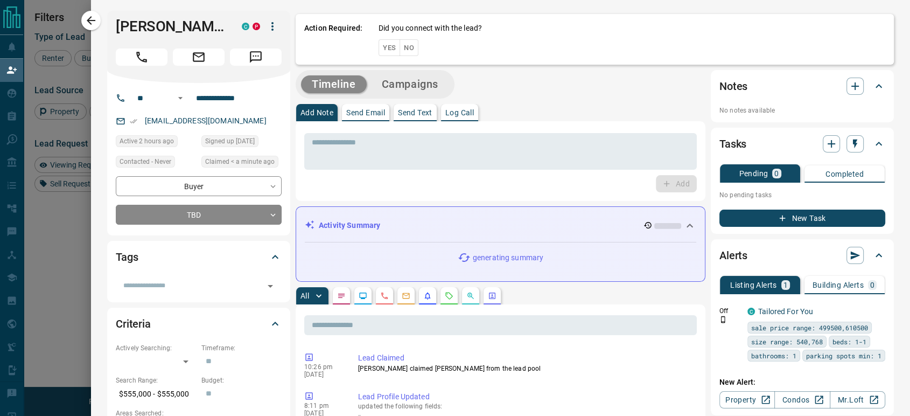
scroll to position [306, 679]
click at [400, 47] on button "No" at bounding box center [409, 47] width 19 height 17
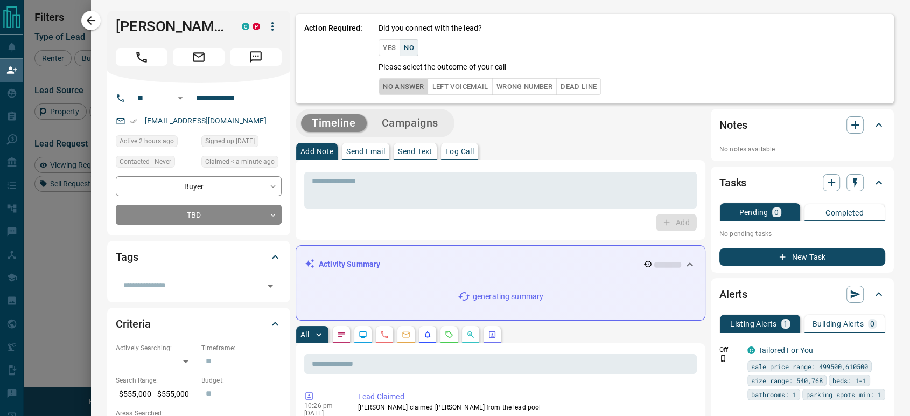
click at [388, 89] on button "No Answer" at bounding box center [404, 86] width 50 height 17
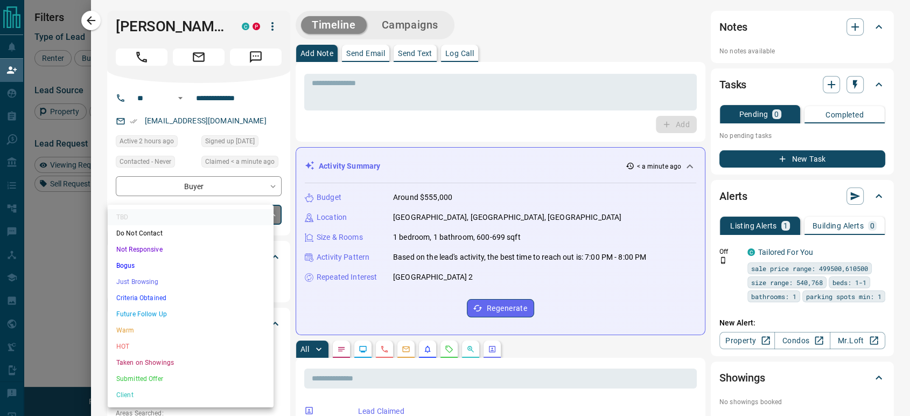
click at [229, 219] on body "Lead Transfers Claim Leads My Leads Tasks Opportunities Deals Campaigns Automat…" at bounding box center [455, 177] width 910 height 354
click at [164, 279] on li "Just Browsing" at bounding box center [191, 282] width 166 height 16
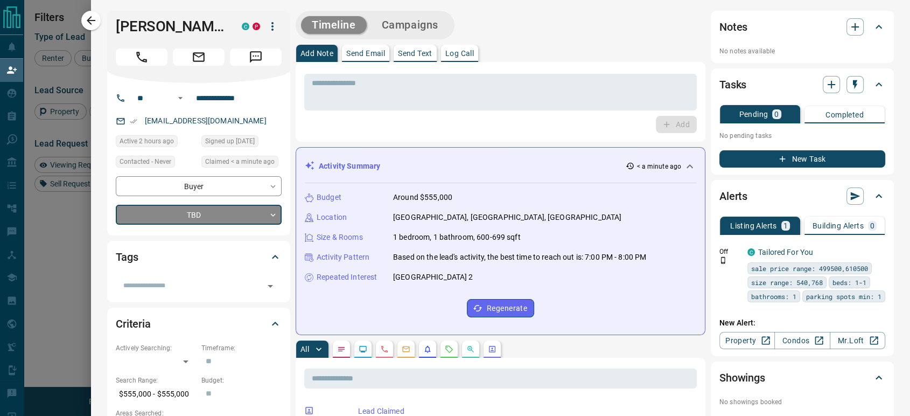
type input "*"
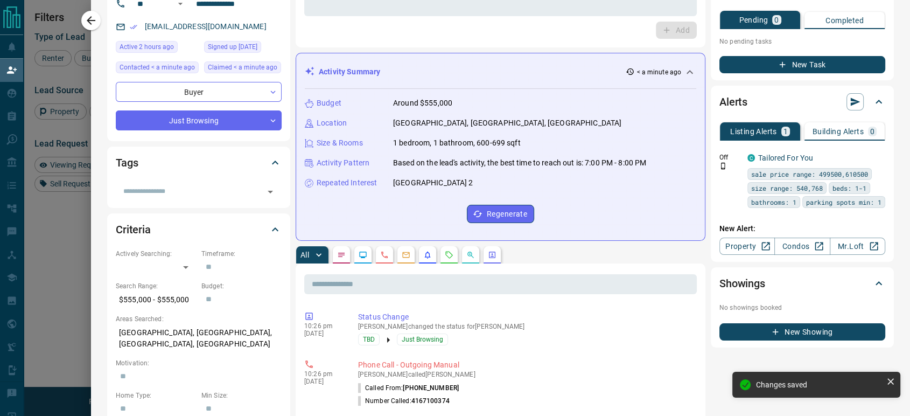
scroll to position [120, 0]
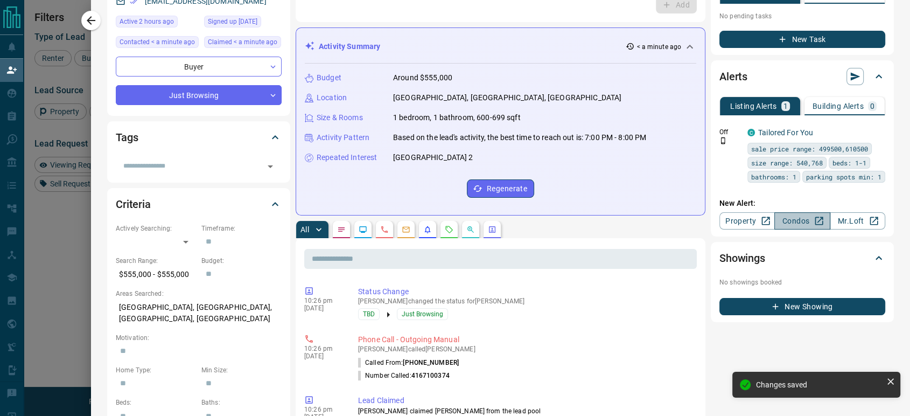
click at [800, 229] on link "Condos" at bounding box center [802, 220] width 55 height 17
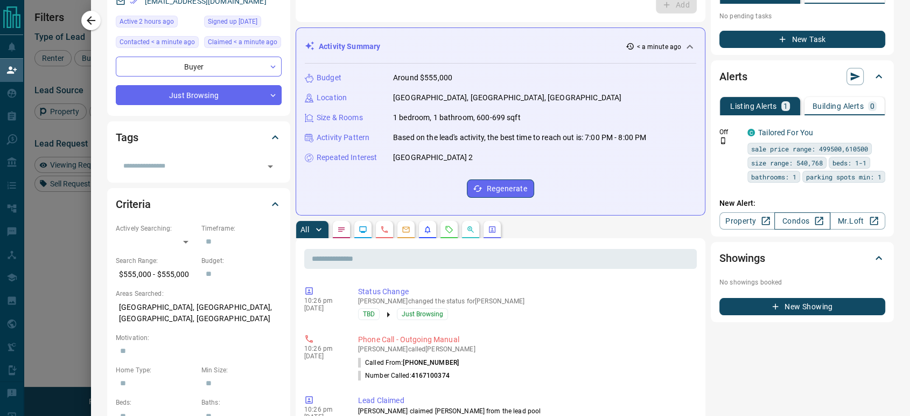
scroll to position [306, 679]
drag, startPoint x: 444, startPoint y: 97, endPoint x: 384, endPoint y: 100, distance: 60.4
click at [384, 100] on div "Location Commerce Valley, Markham, Ontario" at bounding box center [501, 97] width 392 height 11
copy p "Commerce Valley"
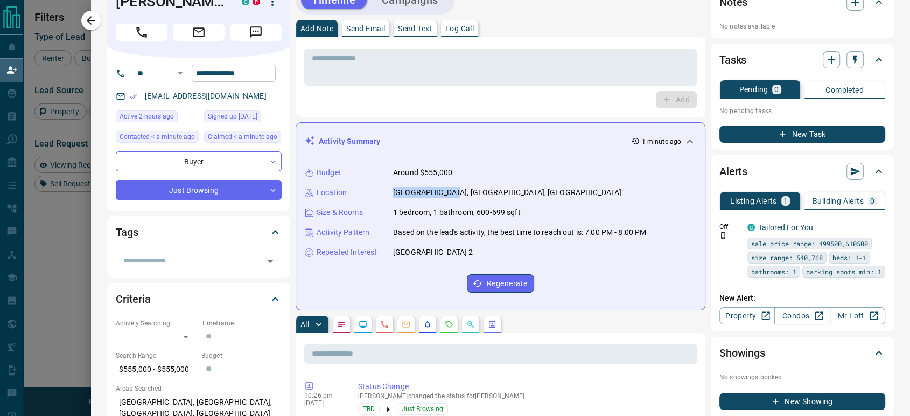
scroll to position [0, 0]
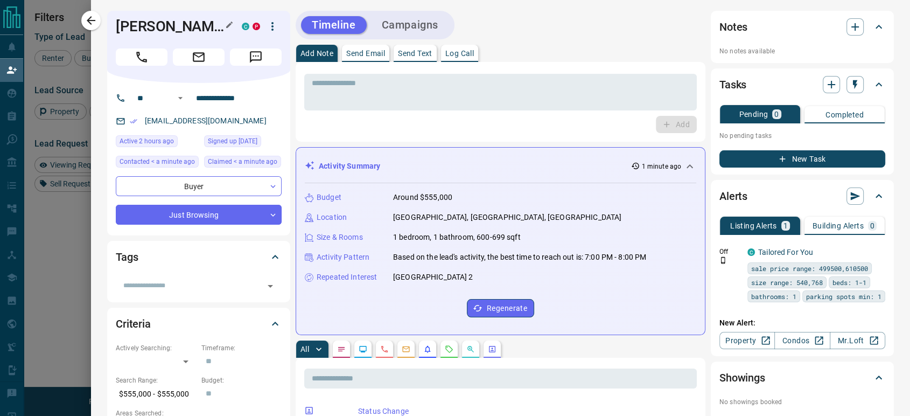
click at [129, 25] on h1 "Naomi M" at bounding box center [171, 26] width 110 height 17
copy div "Naomi M C P"
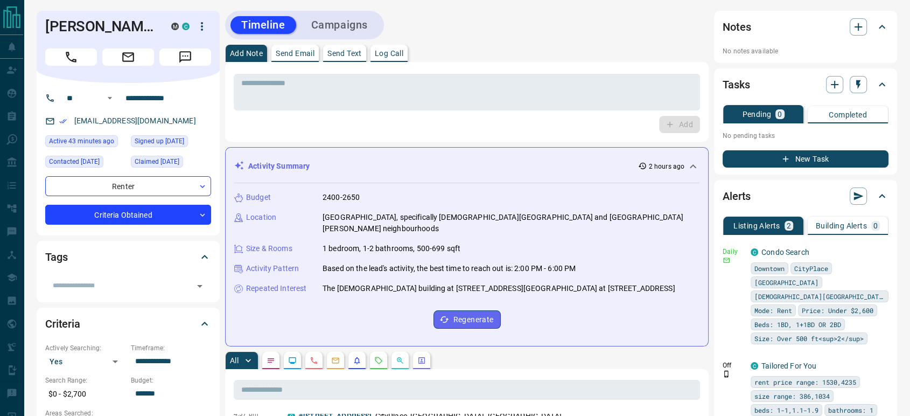
scroll to position [2672, 0]
